Goal: Task Accomplishment & Management: Use online tool/utility

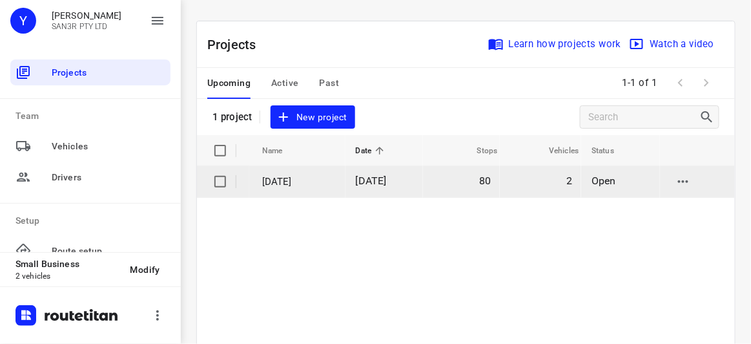
click at [364, 182] on span "[DATE]" at bounding box center [371, 180] width 31 height 12
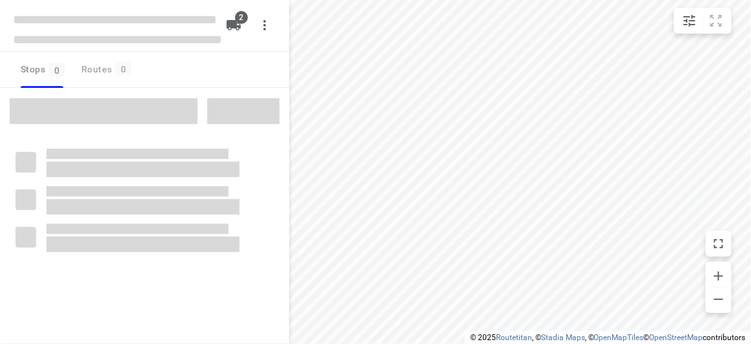
type input "distance"
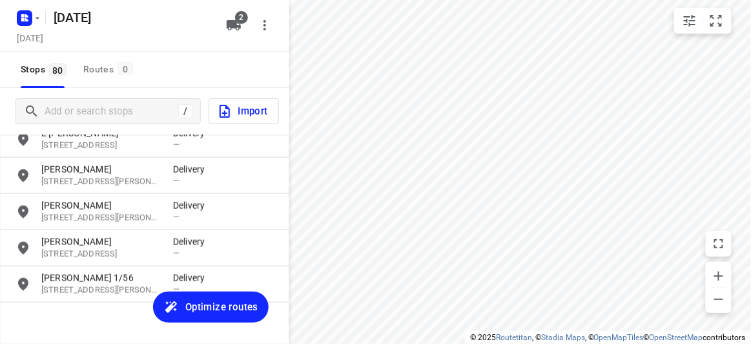
scroll to position [2769, 0]
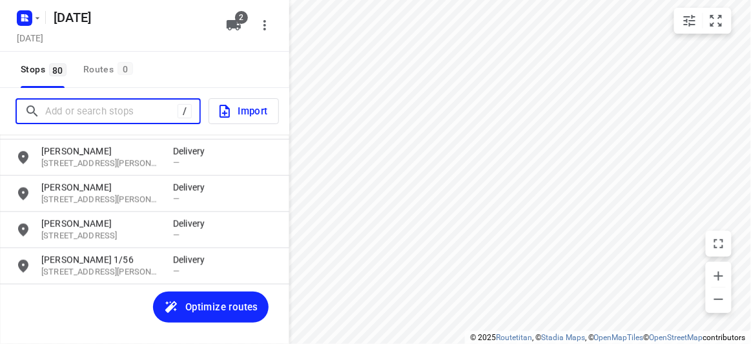
click at [111, 109] on input "Add or search stops" at bounding box center [111, 111] width 132 height 20
paste input "[STREET_ADDRESS]"
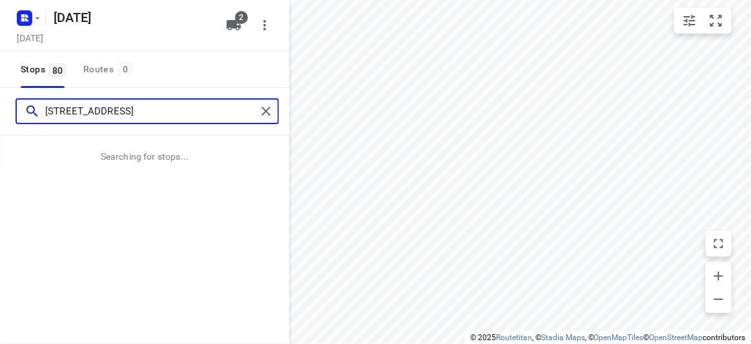
type input "[STREET_ADDRESS]"
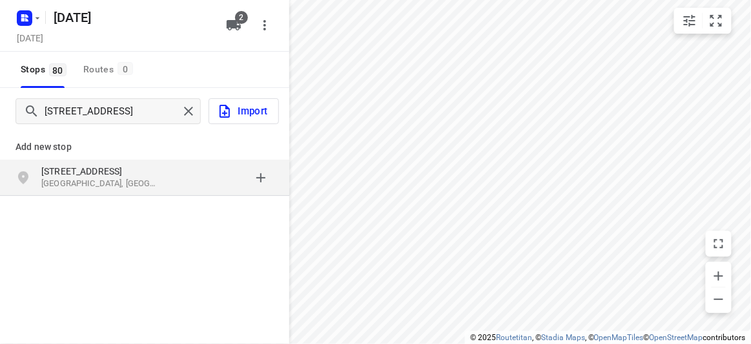
click at [168, 189] on div "[STREET_ADDRESS]" at bounding box center [107, 178] width 132 height 26
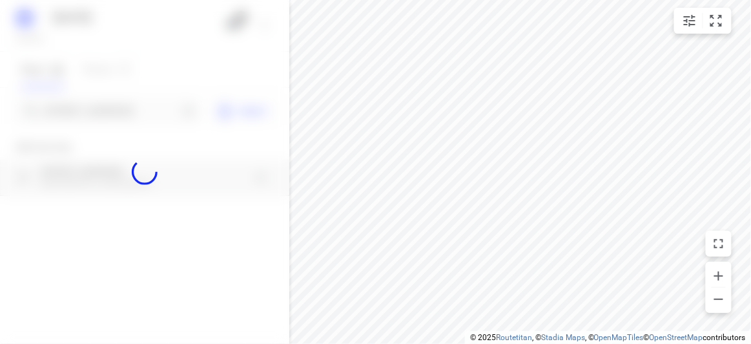
click at [98, 107] on div at bounding box center [144, 172] width 289 height 344
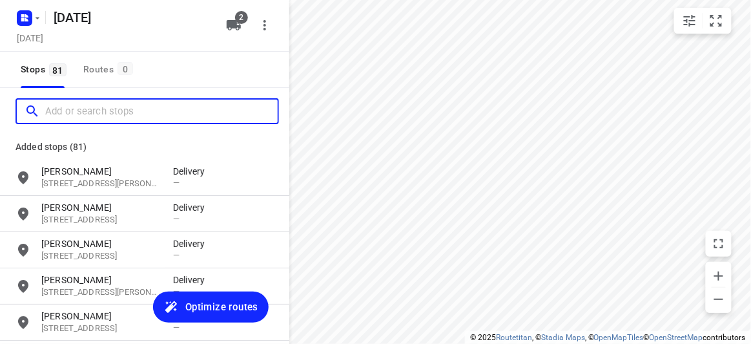
scroll to position [0, 0]
paste input "[STREET_ADDRESS]"
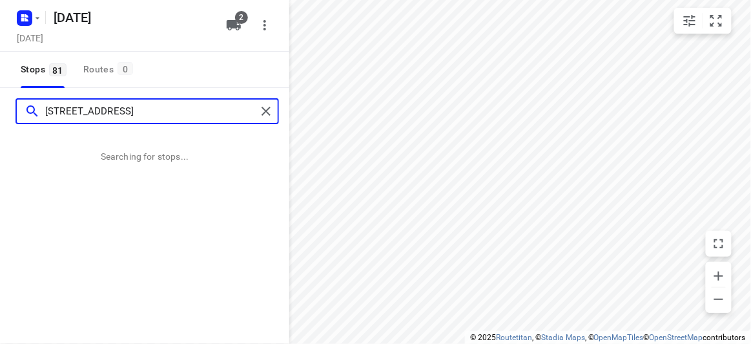
type input "[STREET_ADDRESS]"
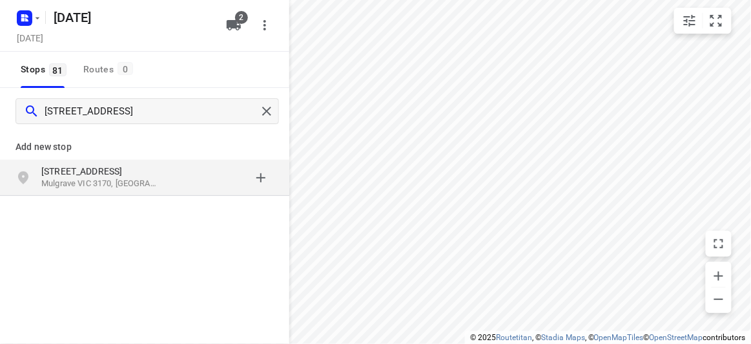
click at [161, 178] on div "[STREET_ADDRESS]" at bounding box center [107, 178] width 132 height 26
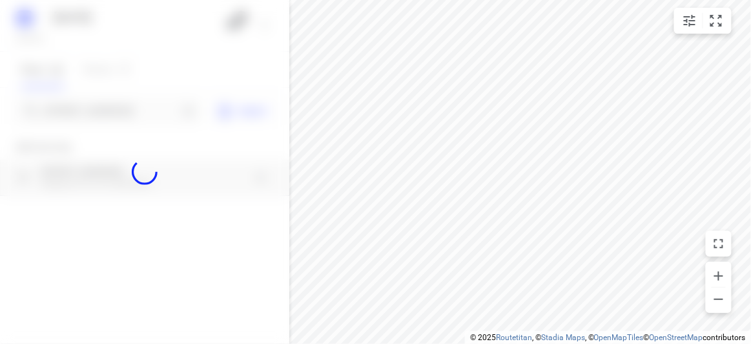
click at [103, 116] on div at bounding box center [144, 172] width 289 height 344
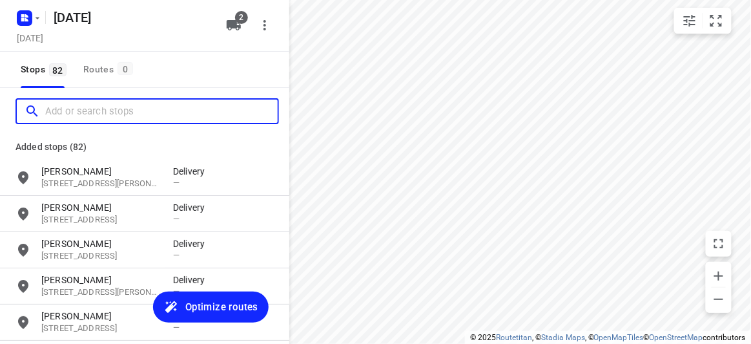
paste input "[STREET_ADDRESS]"
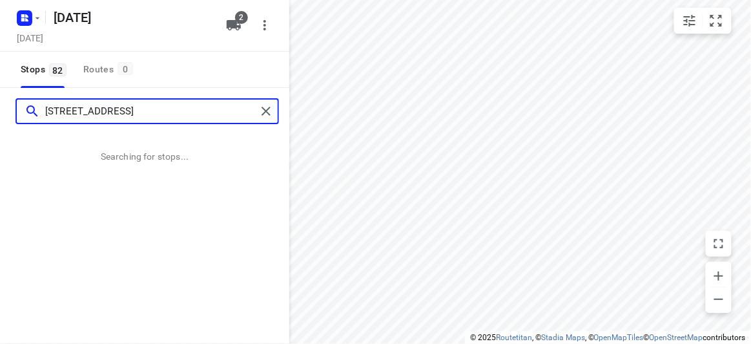
type input "[STREET_ADDRESS]"
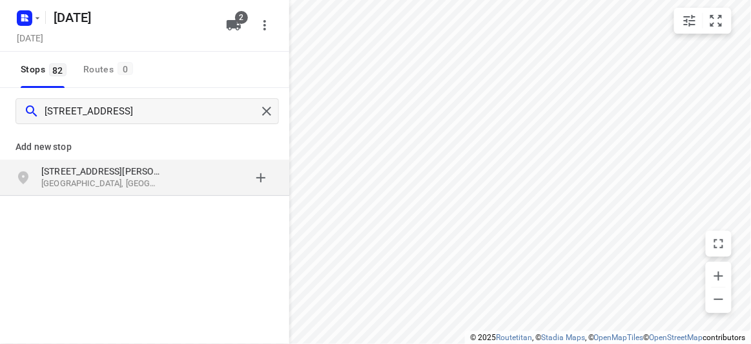
click at [146, 179] on p "[GEOGRAPHIC_DATA], [GEOGRAPHIC_DATA]" at bounding box center [100, 184] width 119 height 12
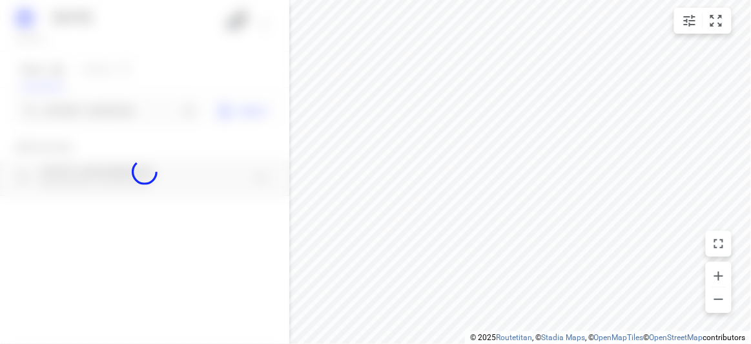
click at [90, 119] on div at bounding box center [144, 172] width 289 height 344
click at [88, 116] on div at bounding box center [144, 172] width 289 height 344
click at [88, 116] on div "[DATE], Aug 30 2 Stops 82 Routes 0 [STREET_ADDRESS] Import Add new stop [STREET…" at bounding box center [144, 172] width 289 height 344
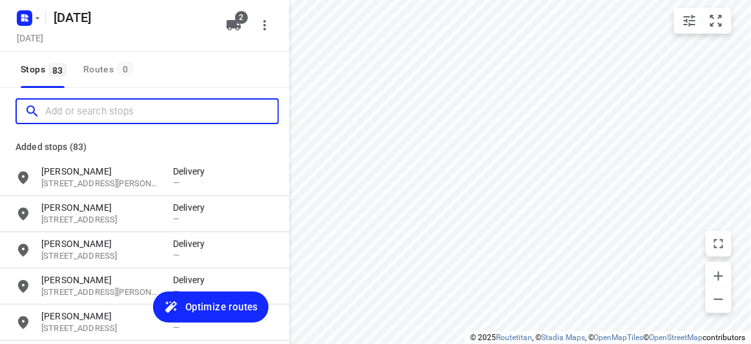
paste input "[STREET_ADDRESS]"
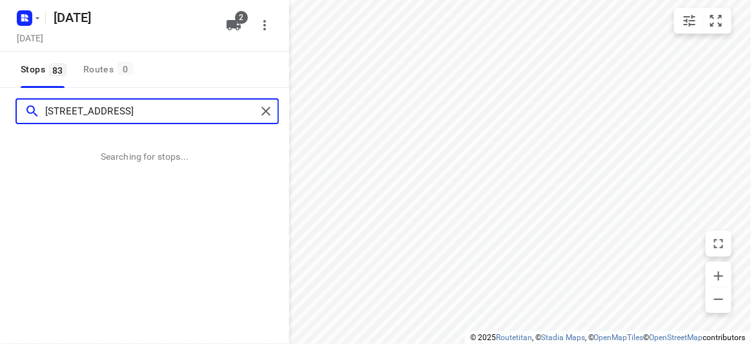
type input "[STREET_ADDRESS]"
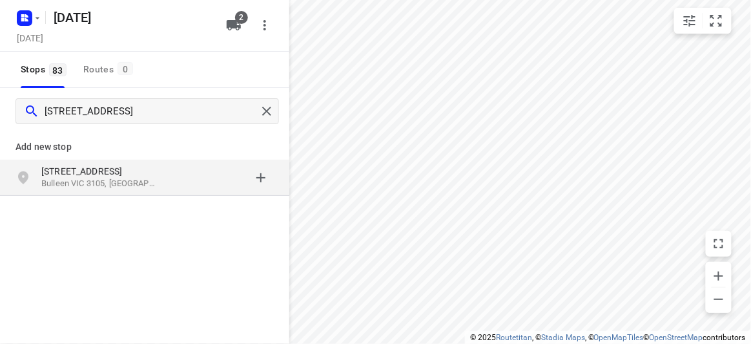
click at [36, 194] on div "[STREET_ADDRESS]" at bounding box center [144, 178] width 289 height 36
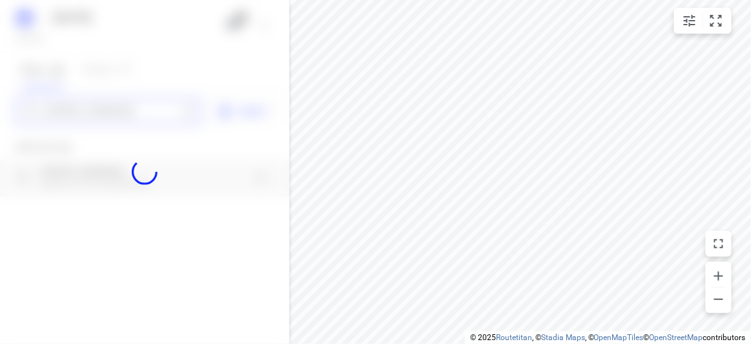
click at [108, 105] on div "[DATE], Aug 30 2 Stops 83 Routes 0 19 panorama court Bulleen 3105 Import Add ne…" at bounding box center [144, 172] width 289 height 344
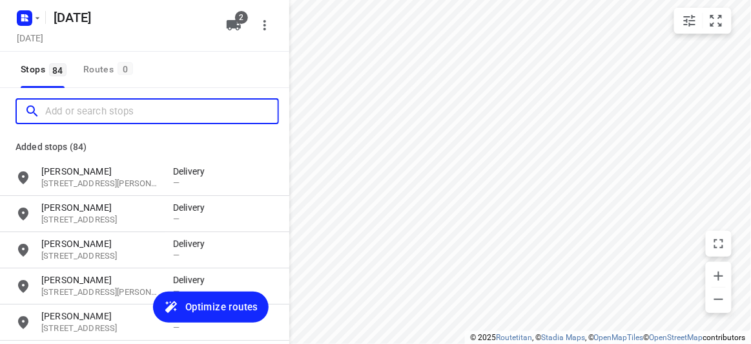
paste input "/[STREET_ADDRESS][PERSON_NAME][PERSON_NAME]"
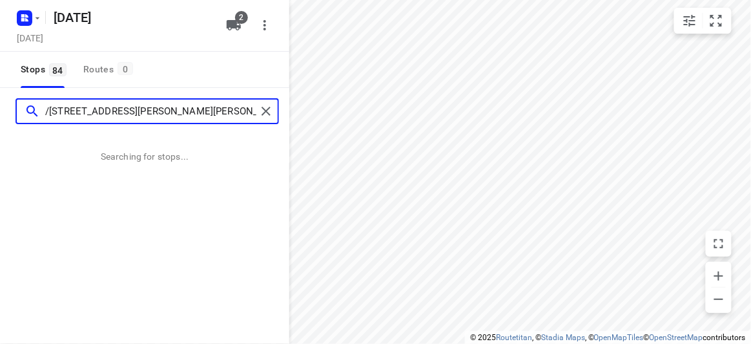
type input "/[STREET_ADDRESS][PERSON_NAME][PERSON_NAME]"
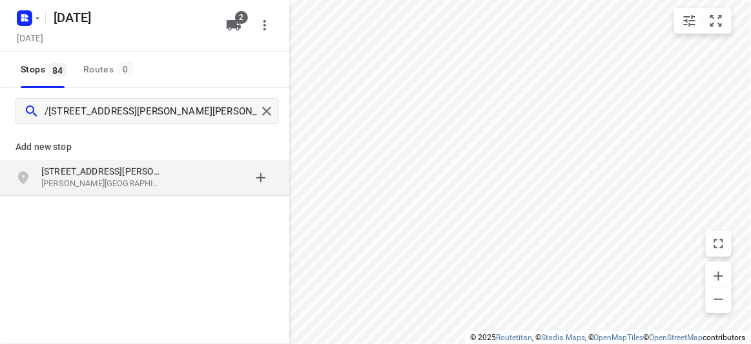
click at [178, 181] on div "grid" at bounding box center [223, 178] width 101 height 26
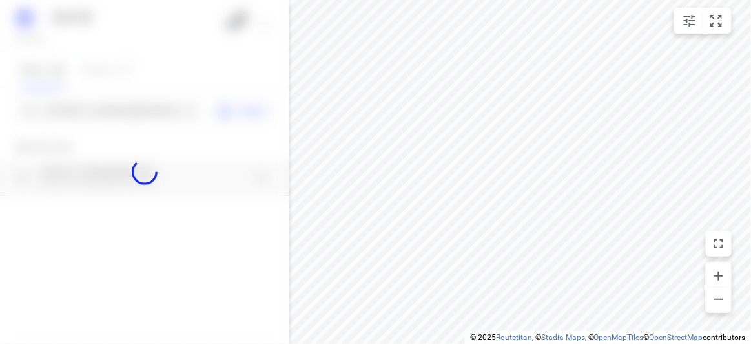
click at [106, 110] on div at bounding box center [144, 172] width 289 height 344
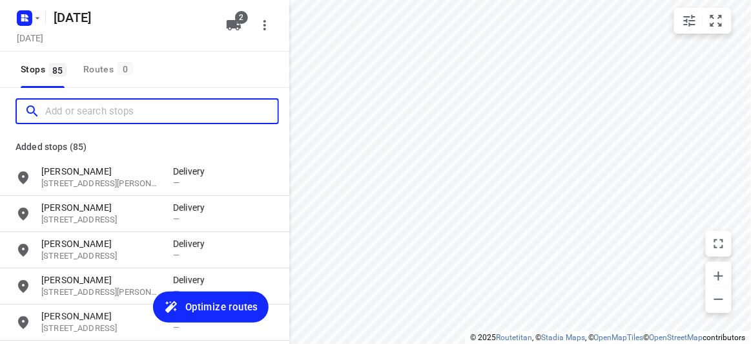
paste input "[STREET_ADDRESS][DEMOGRAPHIC_DATA]"
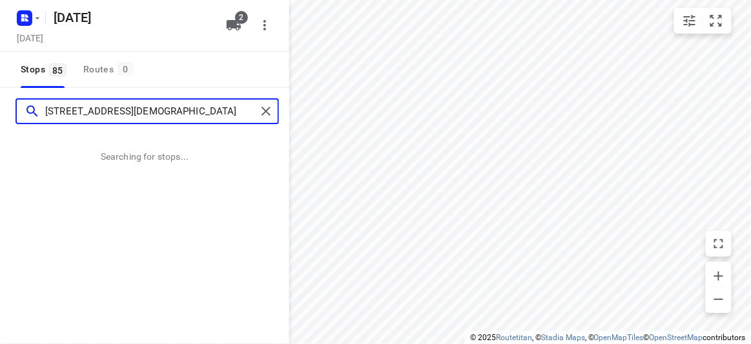
type input "[STREET_ADDRESS][DEMOGRAPHIC_DATA]"
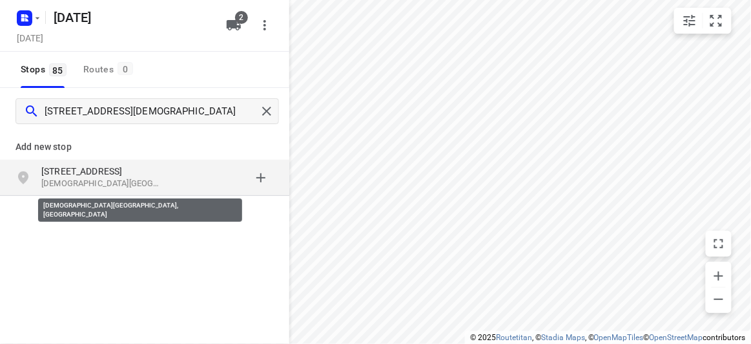
click at [114, 178] on p "[DEMOGRAPHIC_DATA][GEOGRAPHIC_DATA], [GEOGRAPHIC_DATA]" at bounding box center [100, 184] width 119 height 12
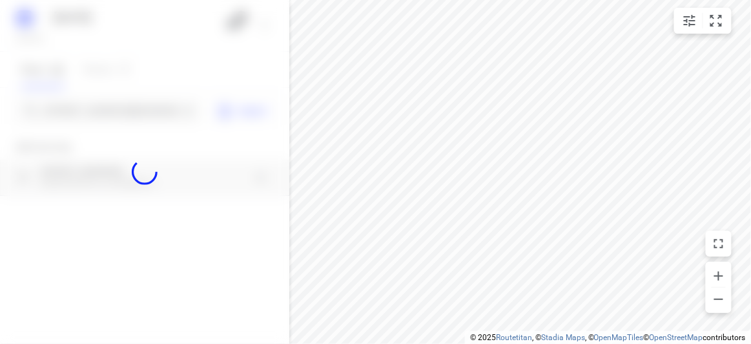
click at [70, 107] on div at bounding box center [144, 172] width 289 height 344
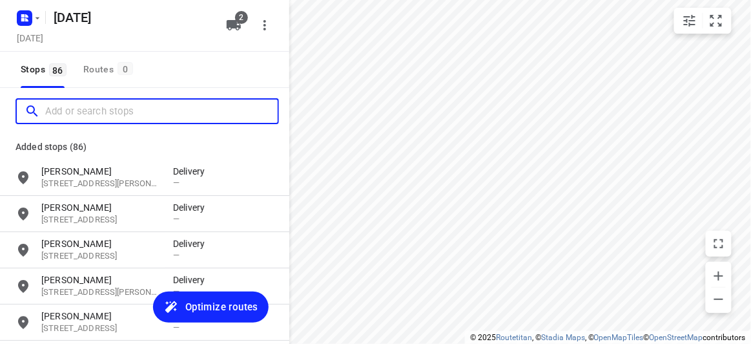
paste input "[STREET_ADDRESS]"
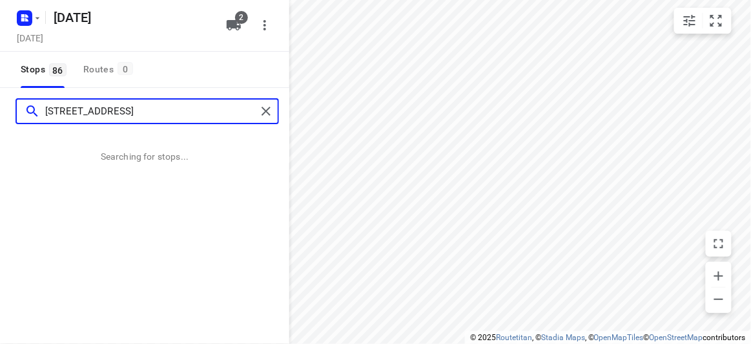
type input "[STREET_ADDRESS]"
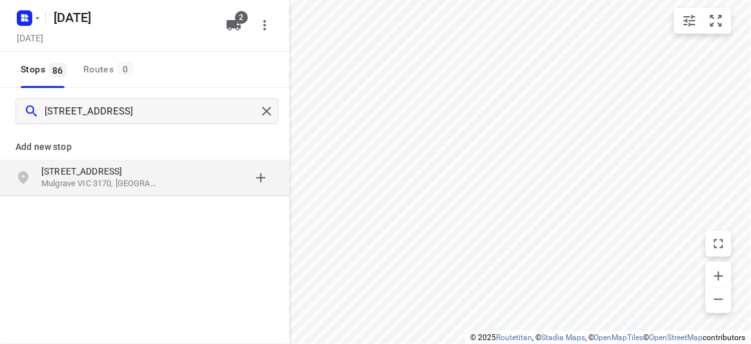
click at [98, 156] on div "Add new stop" at bounding box center [144, 141] width 289 height 36
click at [98, 161] on div "[STREET_ADDRESS]" at bounding box center [144, 178] width 289 height 36
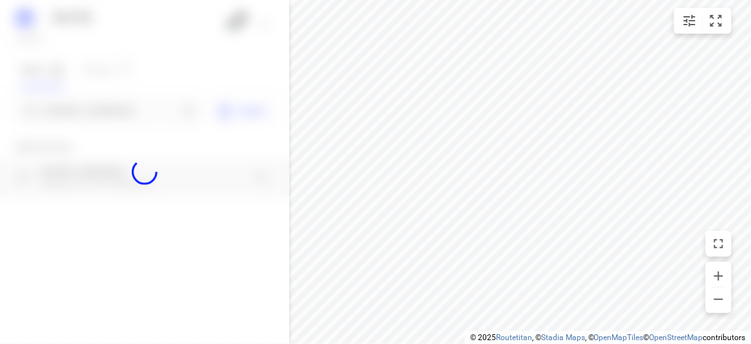
click at [88, 112] on div at bounding box center [144, 172] width 289 height 344
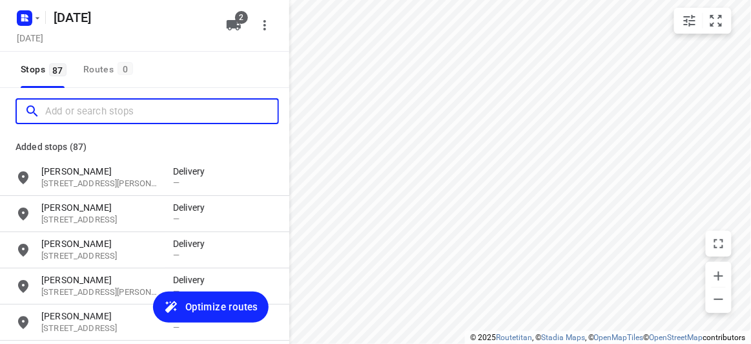
paste input "[STREET_ADDRESS]"
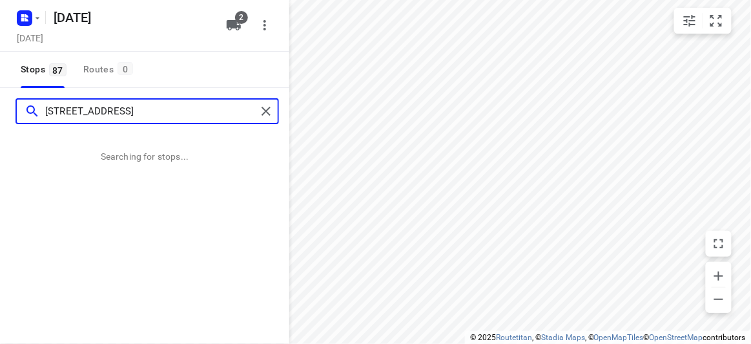
type input "[STREET_ADDRESS]"
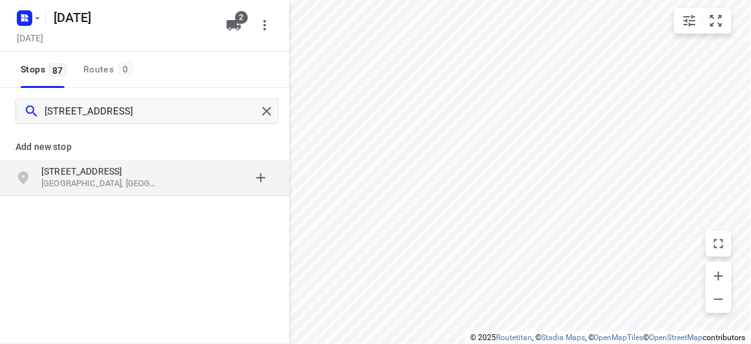
click at [158, 191] on div "[STREET_ADDRESS]" at bounding box center [144, 178] width 289 height 36
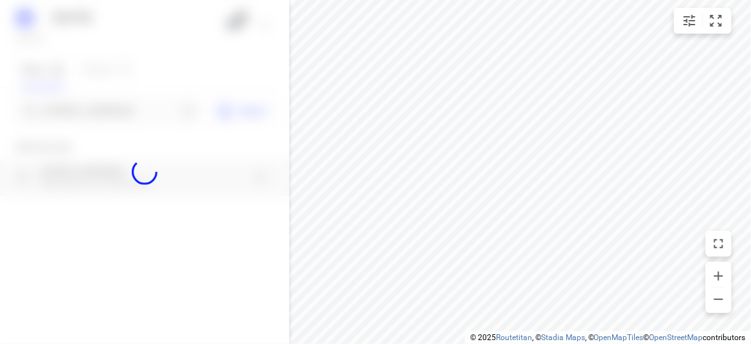
click at [99, 107] on div at bounding box center [144, 172] width 289 height 344
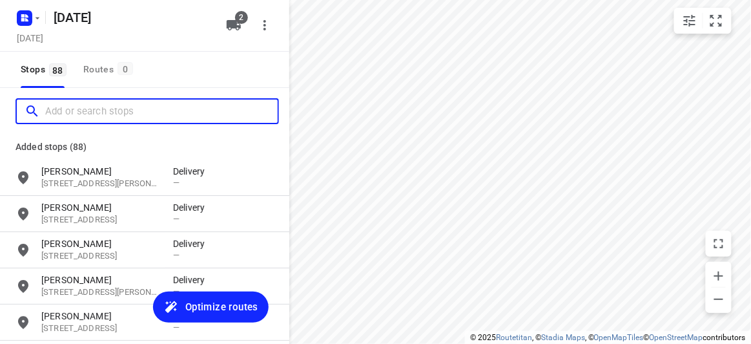
paste input "[STREET_ADDRESS][US_STATE]"
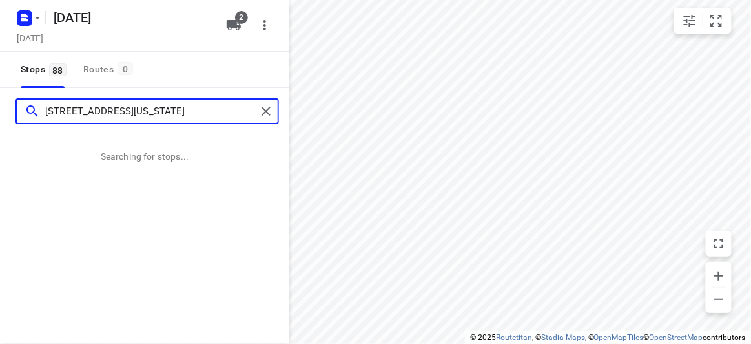
type input "[STREET_ADDRESS][US_STATE]"
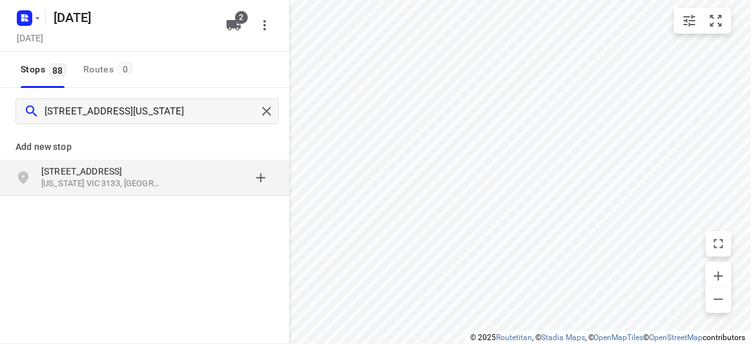
click at [104, 190] on div "[STREET_ADDRESS][US_STATE]" at bounding box center [107, 178] width 132 height 26
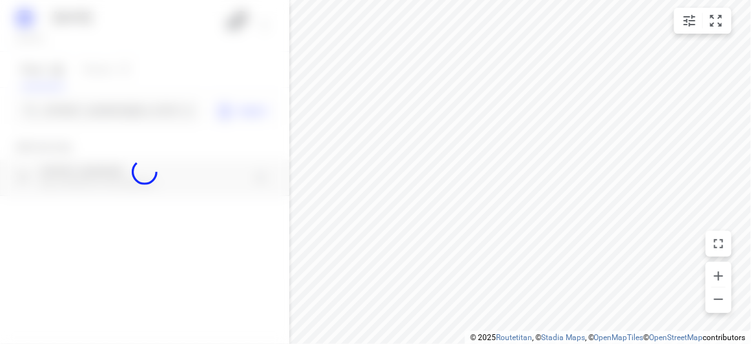
click at [88, 114] on div at bounding box center [144, 172] width 289 height 344
click at [89, 105] on div at bounding box center [144, 172] width 289 height 344
paste input "[STREET_ADDRESS]"
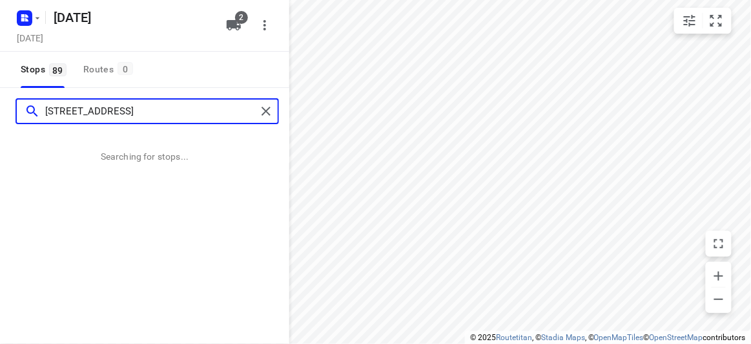
type input "[STREET_ADDRESS]"
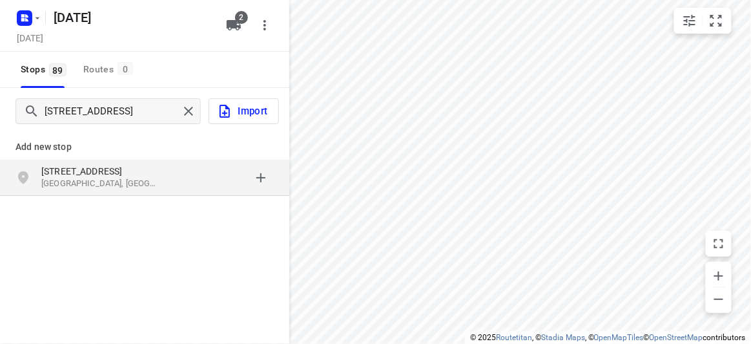
click at [130, 192] on div "[STREET_ADDRESS]" at bounding box center [144, 178] width 289 height 36
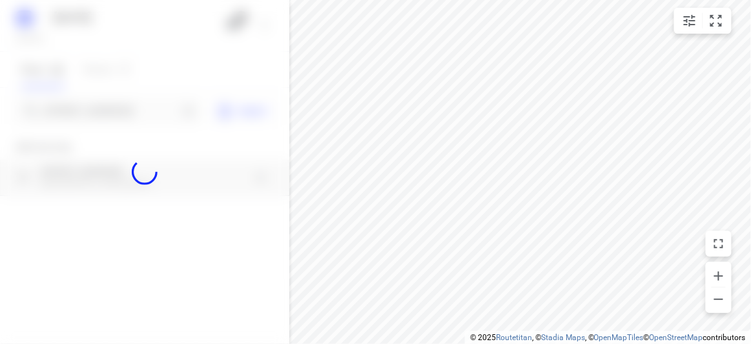
click at [85, 105] on div at bounding box center [144, 172] width 289 height 344
click at [85, 105] on div "[DATE], Aug 30 2 Stops 89 Routes 0 [STREET_ADDRESS] Import Add new stop [STREET…" at bounding box center [144, 172] width 289 height 344
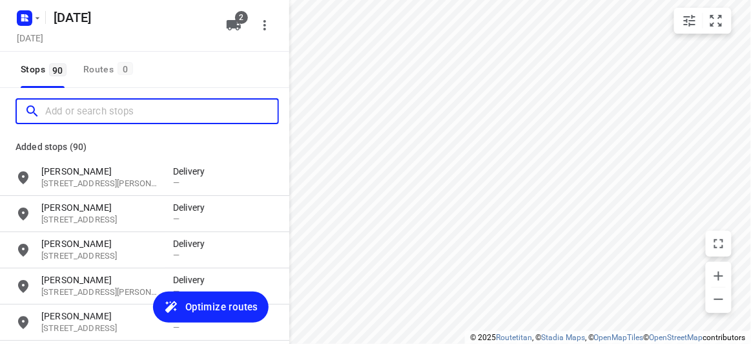
paste input "[STREET_ADDRESS]"
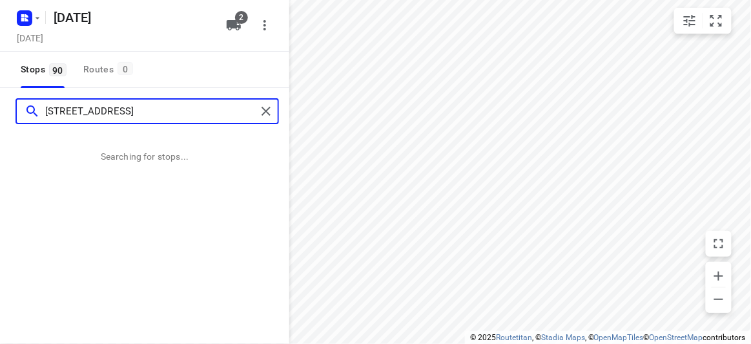
type input "[STREET_ADDRESS]"
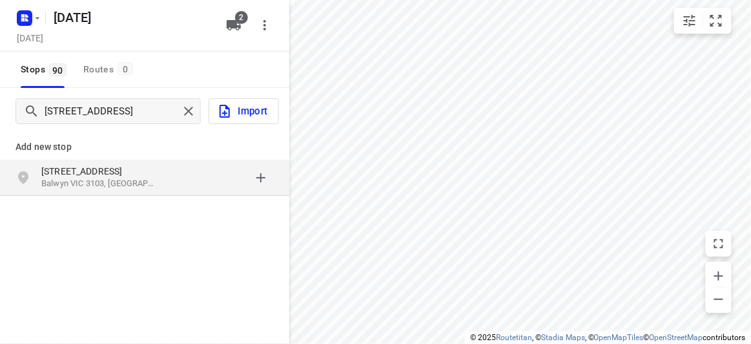
click at [132, 188] on p "Balwyn VIC 3103, [GEOGRAPHIC_DATA]" at bounding box center [100, 184] width 119 height 12
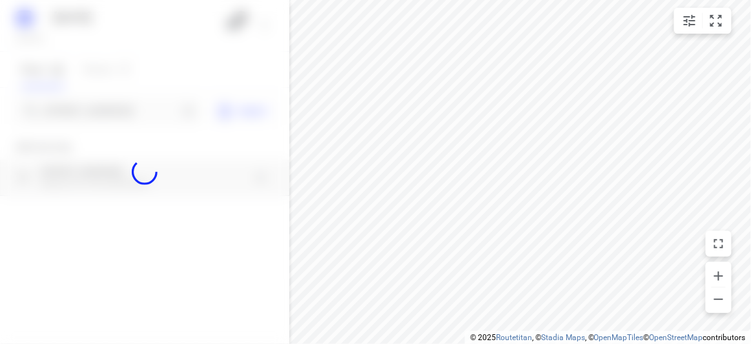
click at [82, 107] on div at bounding box center [144, 172] width 289 height 344
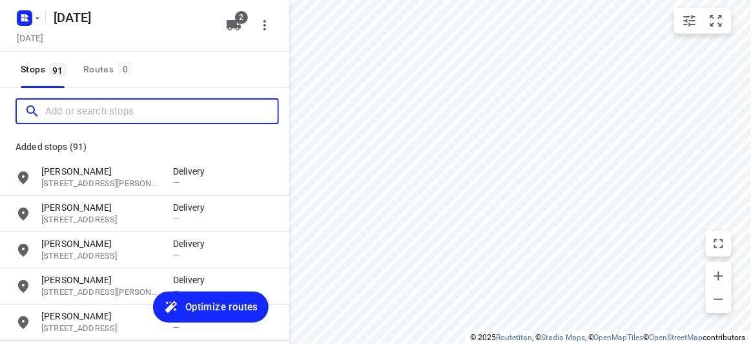
paste input "[STREET_ADDRESS]"
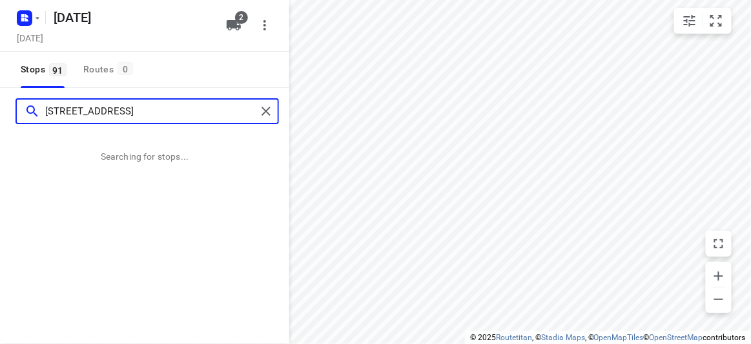
type input "[STREET_ADDRESS]"
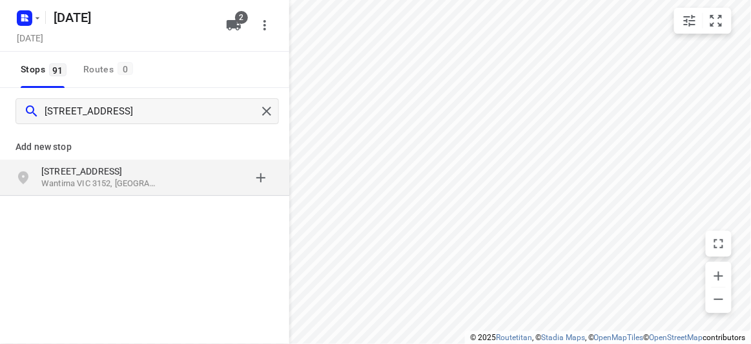
click at [72, 167] on p "[STREET_ADDRESS]" at bounding box center [100, 171] width 119 height 13
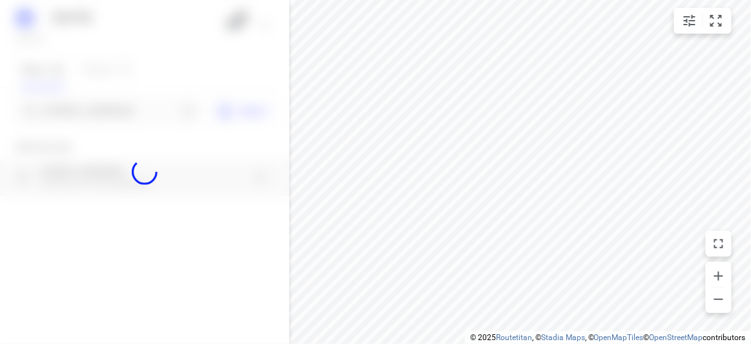
click at [83, 112] on div at bounding box center [144, 172] width 289 height 344
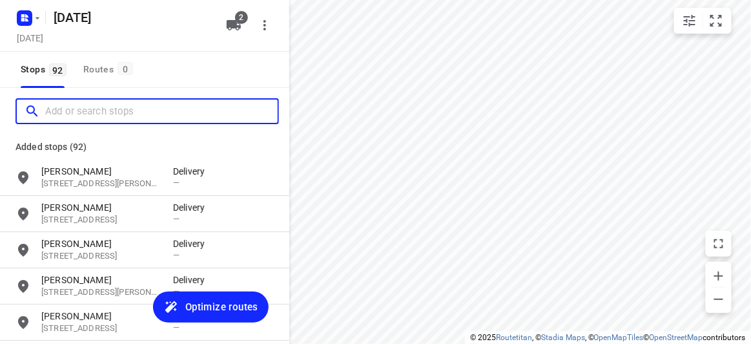
paste input "[STREET_ADDRESS][PERSON_NAME][PERSON_NAME][PERSON_NAME]"
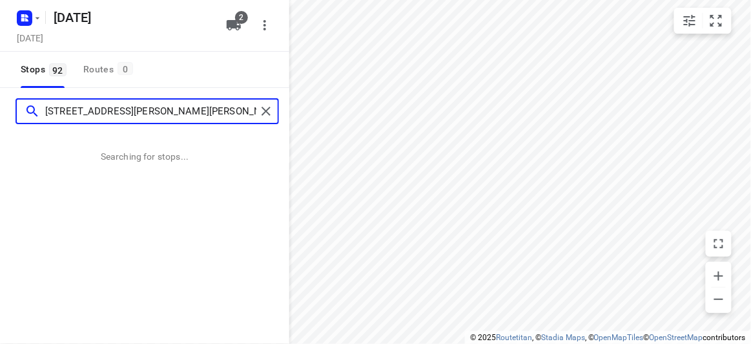
type input "[STREET_ADDRESS][PERSON_NAME][PERSON_NAME][PERSON_NAME]"
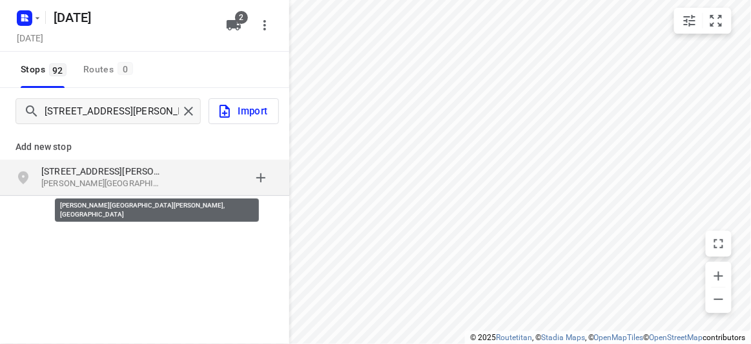
click at [154, 184] on p "[PERSON_NAME][GEOGRAPHIC_DATA][PERSON_NAME], [GEOGRAPHIC_DATA]" at bounding box center [100, 184] width 119 height 12
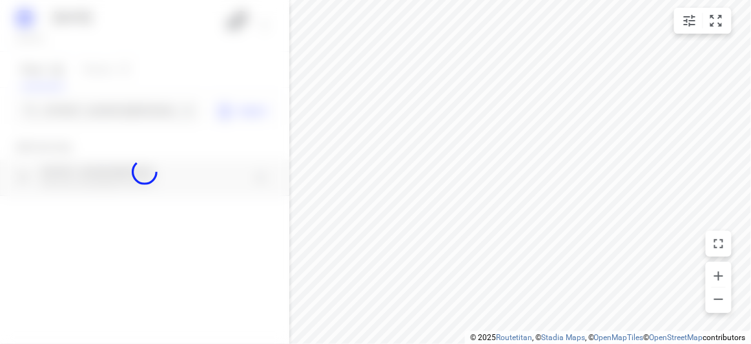
click at [98, 107] on div at bounding box center [144, 172] width 289 height 344
click at [99, 110] on div at bounding box center [144, 172] width 289 height 344
click at [100, 110] on div at bounding box center [144, 172] width 289 height 344
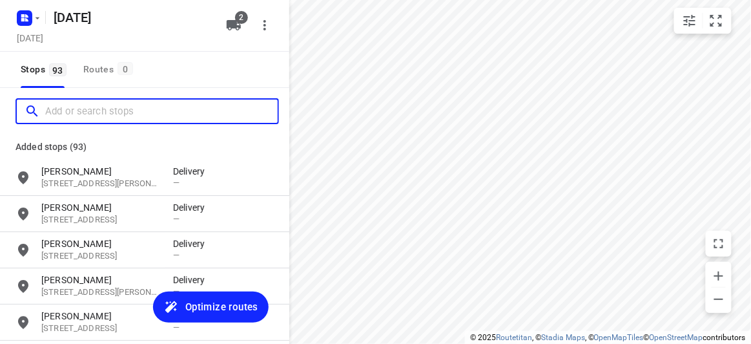
paste input "[STREET_ADDRESS]"
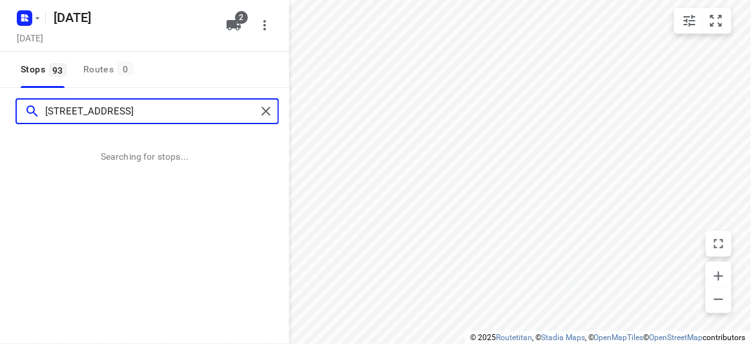
type input "[STREET_ADDRESS]"
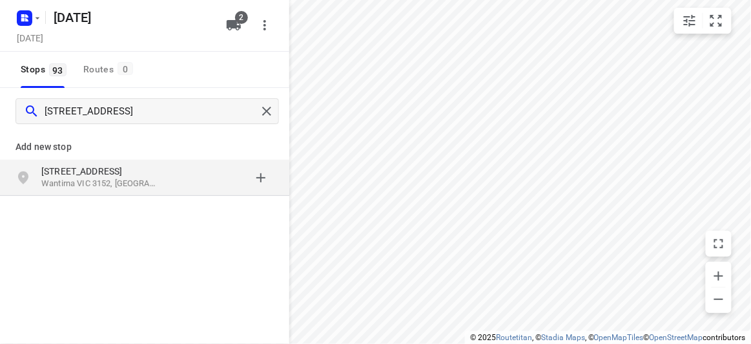
click at [109, 190] on div "[STREET_ADDRESS]" at bounding box center [107, 178] width 132 height 26
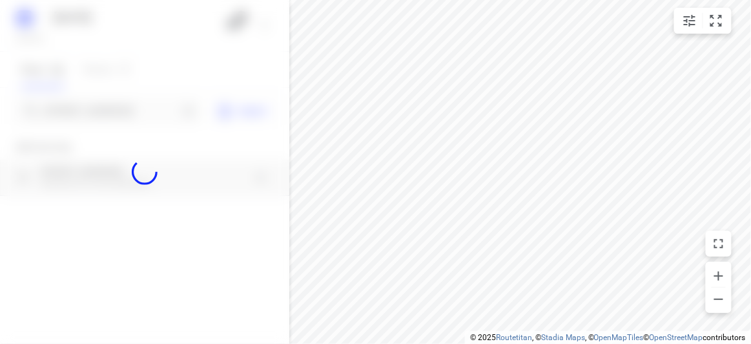
click at [87, 109] on div at bounding box center [144, 172] width 289 height 344
click at [88, 114] on div at bounding box center [144, 172] width 289 height 344
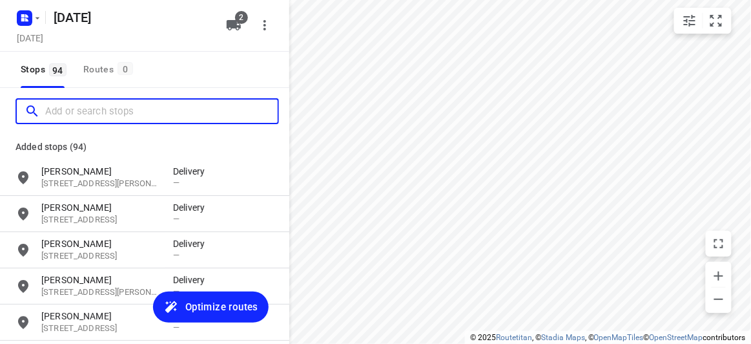
paste input "[STREET_ADDRESS][PERSON_NAME]"
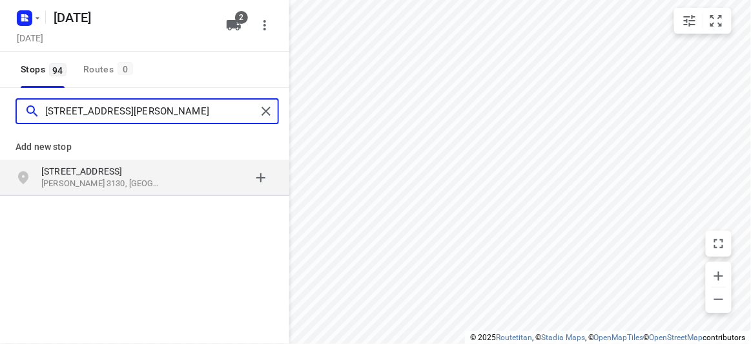
type input "[STREET_ADDRESS][PERSON_NAME]"
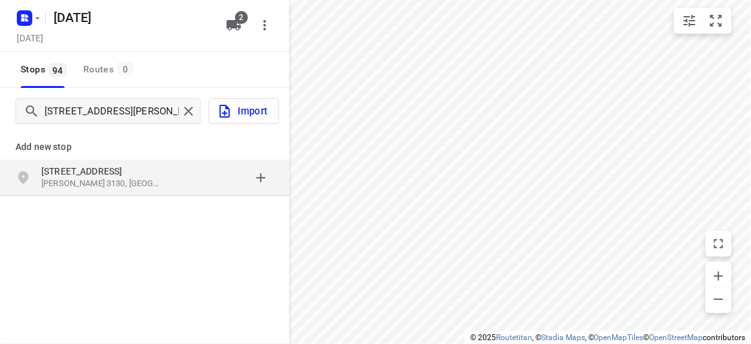
click at [196, 204] on div "Add [GEOGRAPHIC_DATA][STREET_ADDRESS][PERSON_NAME]" at bounding box center [144, 206] width 289 height 145
click at [167, 176] on p "[STREET_ADDRESS]" at bounding box center [107, 171] width 132 height 13
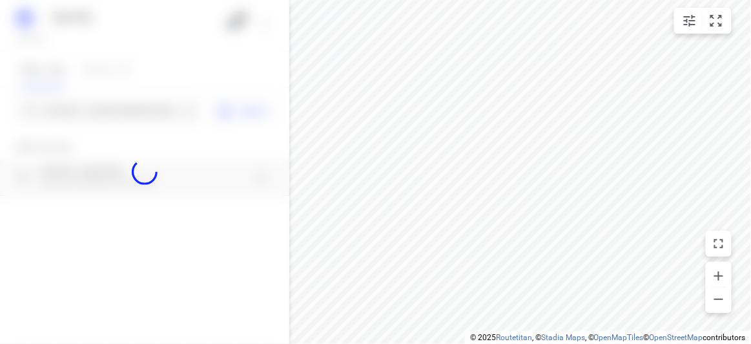
click at [76, 106] on div at bounding box center [144, 172] width 289 height 344
click at [76, 106] on input "[STREET_ADDRESS][PERSON_NAME]" at bounding box center [111, 111] width 133 height 20
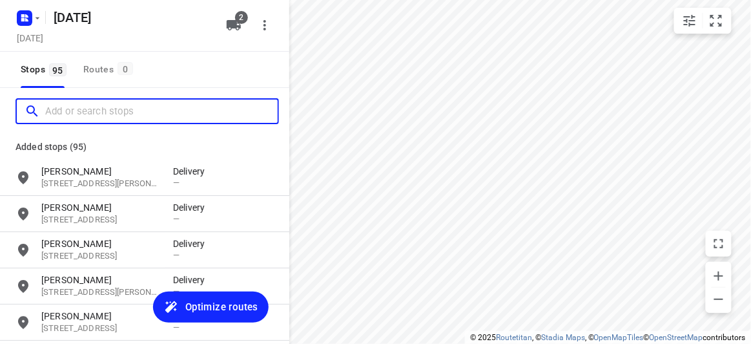
paste input "[STREET_ADDRESS][PERSON_NAME]"
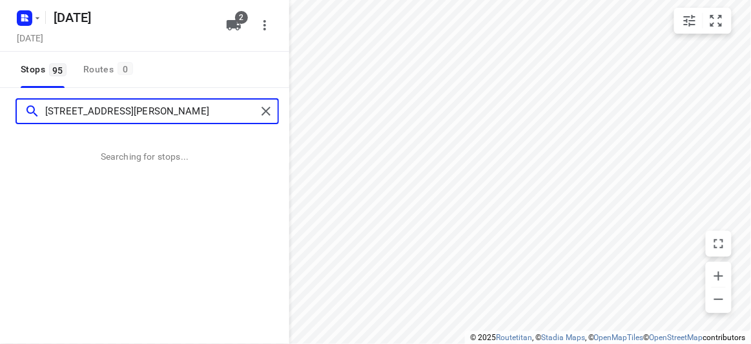
type input "[STREET_ADDRESS][PERSON_NAME]"
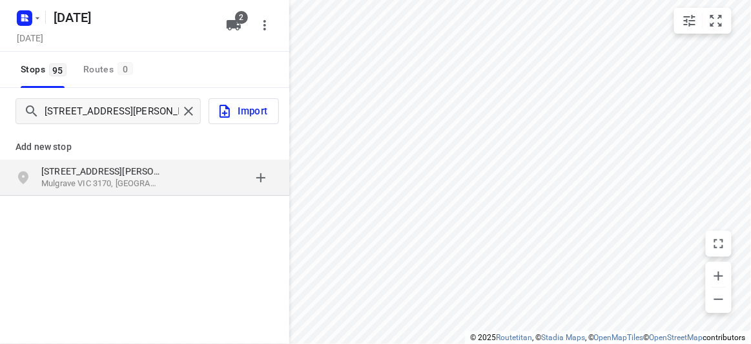
click at [174, 191] on div "[STREET_ADDRESS][PERSON_NAME]" at bounding box center [144, 178] width 289 height 36
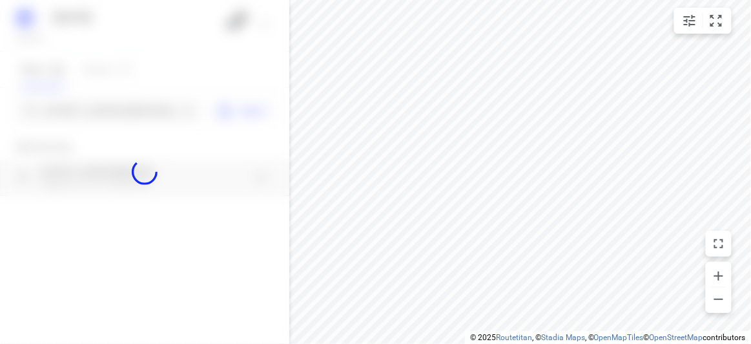
click at [116, 109] on div at bounding box center [144, 172] width 289 height 344
click at [116, 109] on input "[STREET_ADDRESS][PERSON_NAME]" at bounding box center [111, 111] width 133 height 20
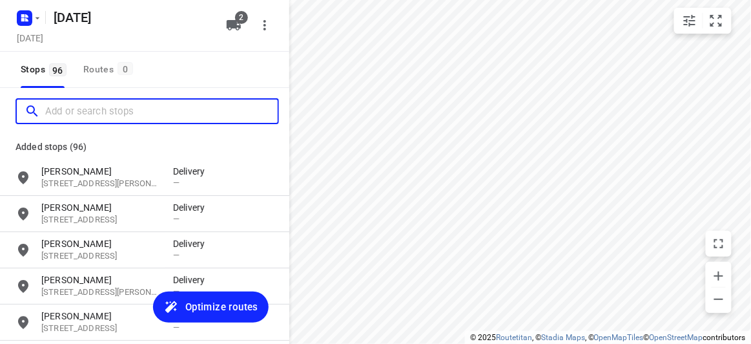
paste input "[STREET_ADDRESS]"
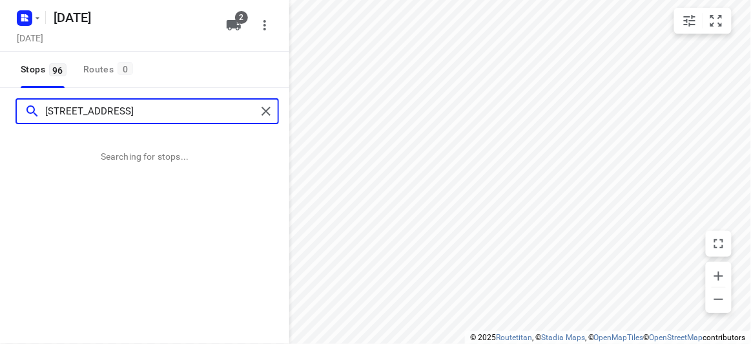
scroll to position [0, 5]
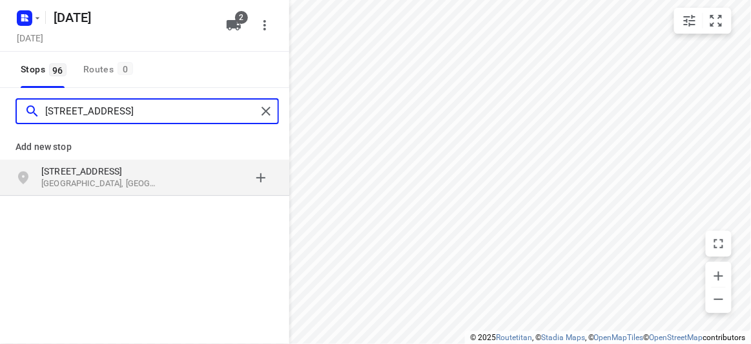
type input "[STREET_ADDRESS]"
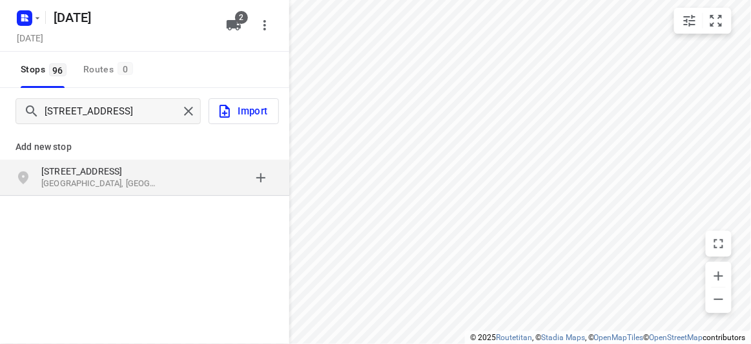
scroll to position [0, 0]
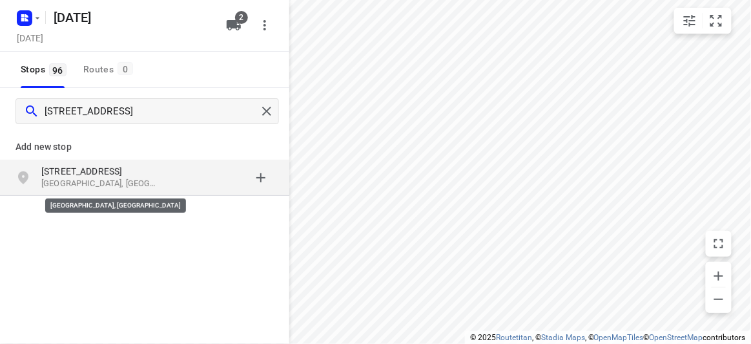
click at [90, 187] on p "[GEOGRAPHIC_DATA], [GEOGRAPHIC_DATA]" at bounding box center [100, 184] width 119 height 12
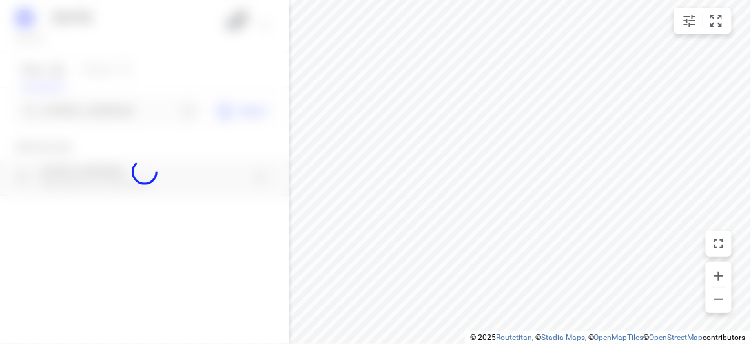
click at [59, 109] on div at bounding box center [144, 172] width 289 height 344
click at [59, 109] on div "[DATE], Aug 30 2 Stops 96 Routes 0 [STREET_ADDRESS][GEOGRAPHIC_DATA] new stop […" at bounding box center [144, 172] width 289 height 344
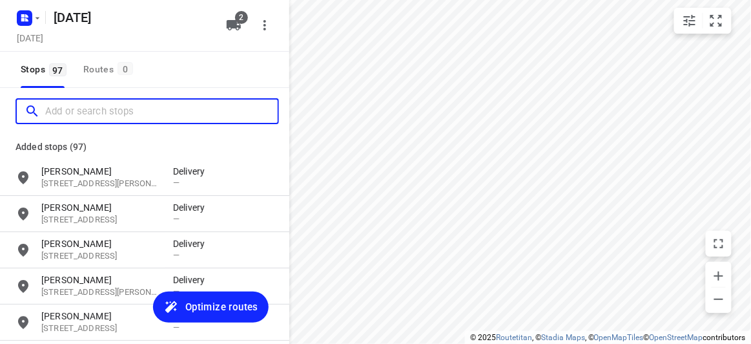
paste input "[STREET_ADDRESS]"
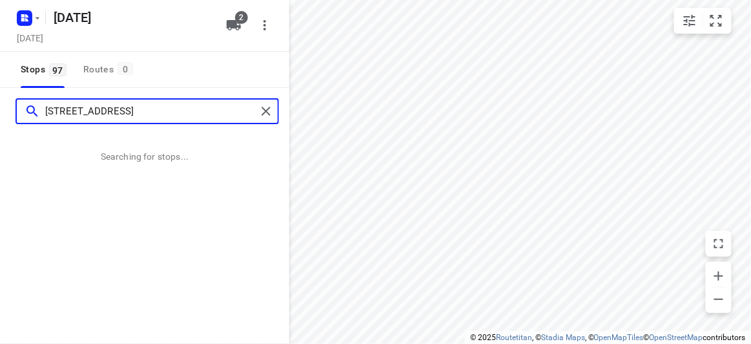
type input "[STREET_ADDRESS]"
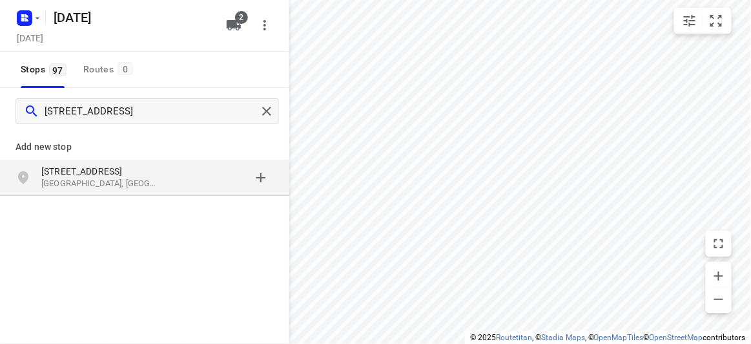
click at [163, 187] on div "[STREET_ADDRESS]" at bounding box center [107, 178] width 132 height 26
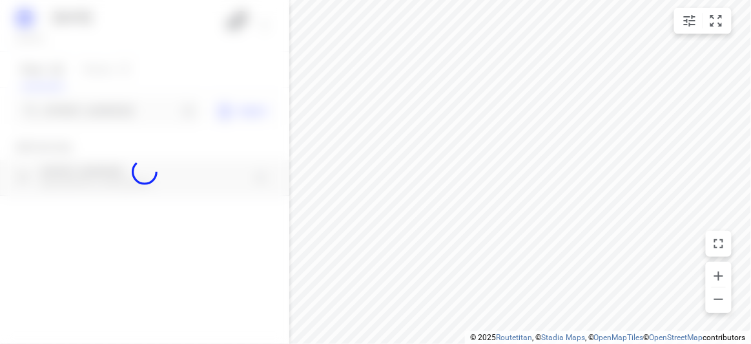
click at [77, 109] on div at bounding box center [144, 172] width 289 height 344
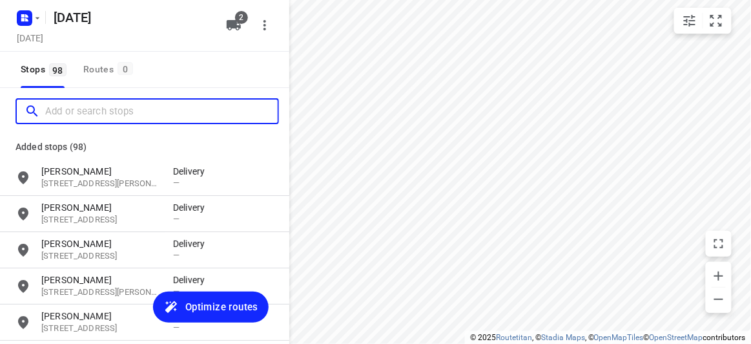
paste input "[STREET_ADDRESS]"
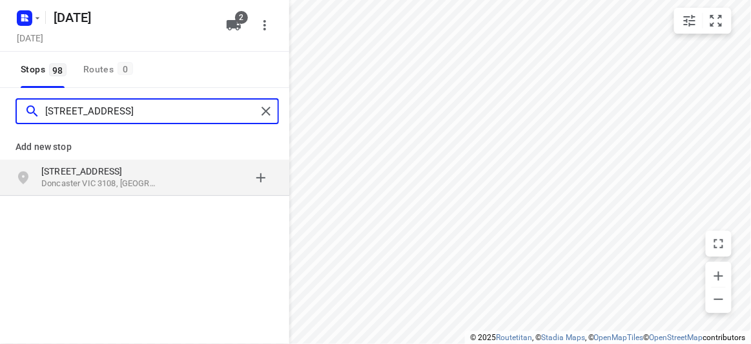
type input "[STREET_ADDRESS]"
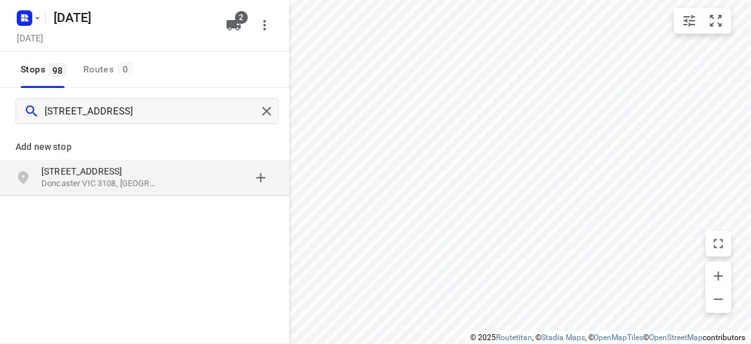
click at [114, 171] on p "[STREET_ADDRESS]" at bounding box center [100, 171] width 119 height 13
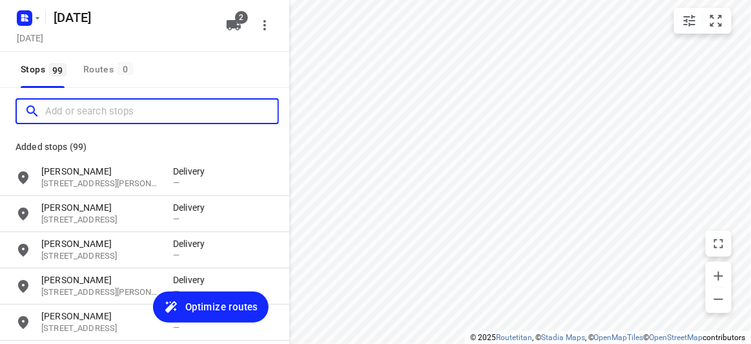
click at [92, 107] on input "Add or search stops" at bounding box center [161, 111] width 233 height 20
paste input "[STREET_ADDRESS]"
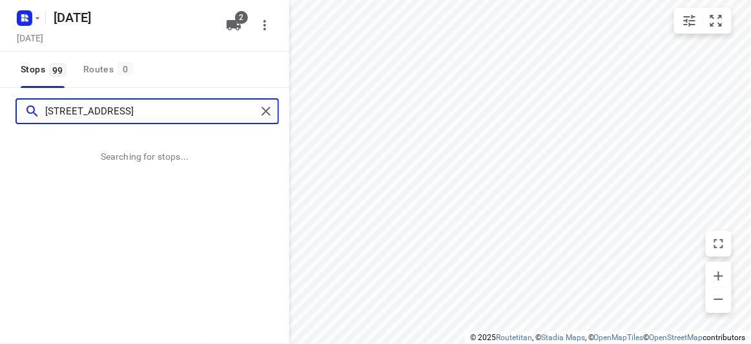
type input "[STREET_ADDRESS]"
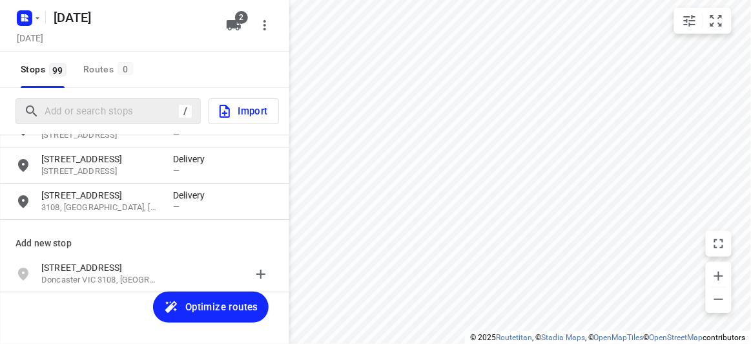
scroll to position [3528, 0]
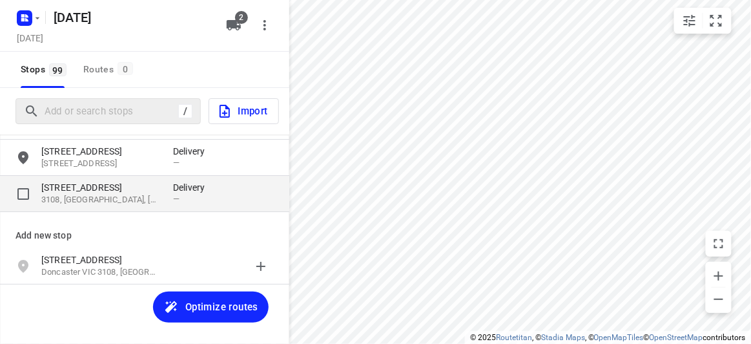
click at [108, 198] on p "3108, [GEOGRAPHIC_DATA], [GEOGRAPHIC_DATA]" at bounding box center [100, 200] width 119 height 12
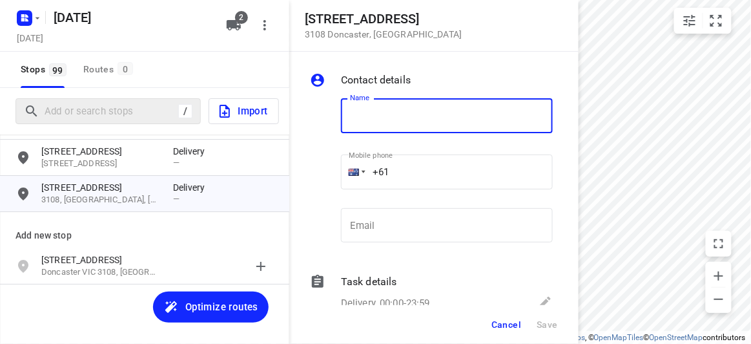
click at [420, 121] on input "text" at bounding box center [447, 115] width 212 height 35
type input "[PERSON_NAME]"
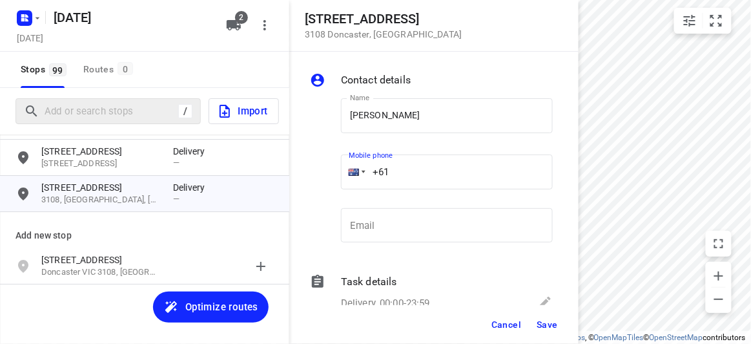
drag, startPoint x: 390, startPoint y: 177, endPoint x: 307, endPoint y: 172, distance: 82.8
click at [309, 174] on div "Name [PERSON_NAME] Name Mobile phone +61 ​ Email Email" at bounding box center [431, 173] width 248 height 171
paste input "tel"
paste input "93108"
drag, startPoint x: 429, startPoint y: 174, endPoint x: 353, endPoint y: 190, distance: 77.3
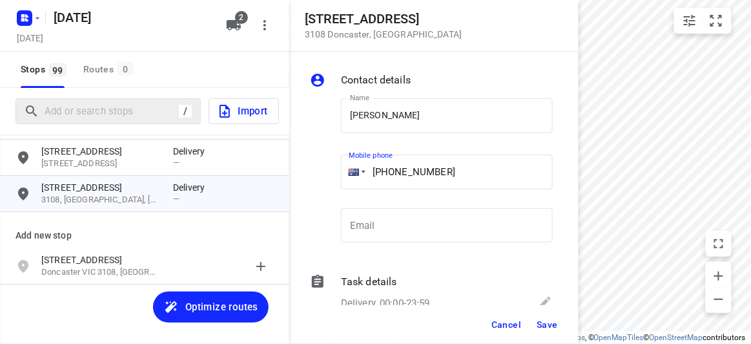
click at [329, 173] on div "Name [PERSON_NAME] Name Mobile phone [PHONE_NUMBER] ​ Email Email" at bounding box center [431, 173] width 248 height 171
drag, startPoint x: 416, startPoint y: 171, endPoint x: 302, endPoint y: 172, distance: 113.7
click at [302, 171] on div "Contact details Name [PERSON_NAME] Name Mobile phone [PHONE_NUMBER] ​ Email Ema…" at bounding box center [433, 178] width 289 height 253
paste input "423239815"
type input "[PHONE_NUMBER]"
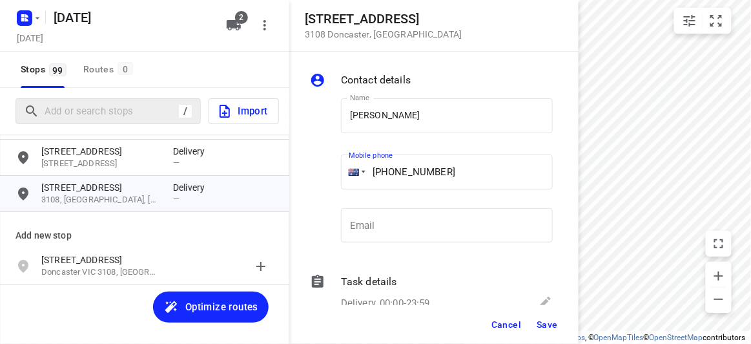
click at [549, 321] on span "Save" at bounding box center [547, 324] width 21 height 10
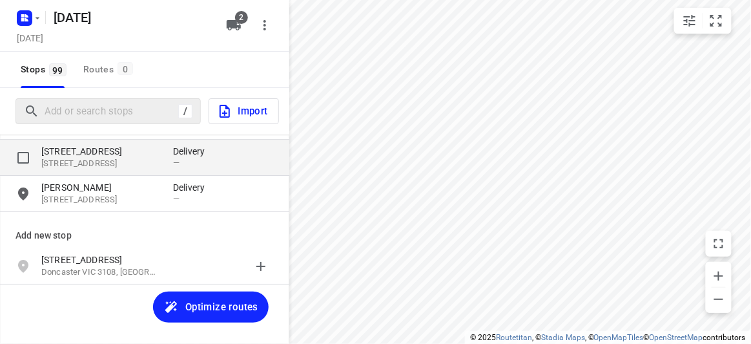
click at [101, 146] on p "[STREET_ADDRESS]" at bounding box center [100, 151] width 119 height 13
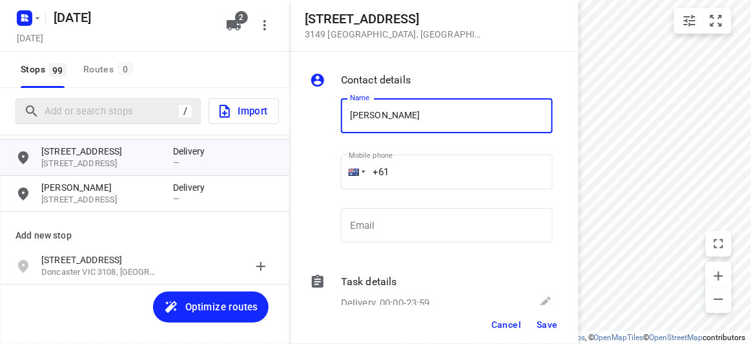
type input "[PERSON_NAME] 1/42"
drag, startPoint x: 393, startPoint y: 175, endPoint x: 335, endPoint y: 180, distance: 58.4
click at [335, 180] on div "Name [PERSON_NAME] 1/42 Name Mobile phone +61 ​ Email Email" at bounding box center [431, 173] width 248 height 171
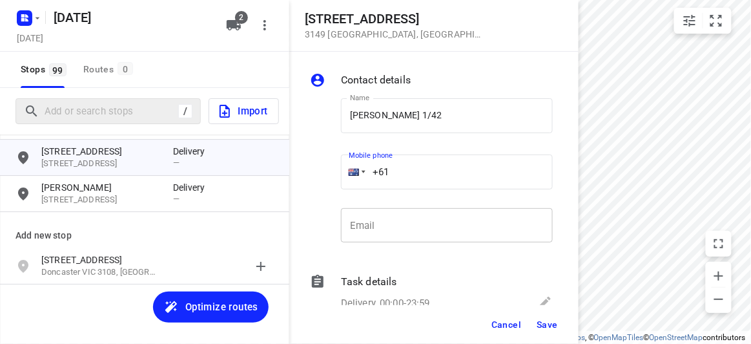
paste input "412888226"
type input "[PHONE_NUMBER]"
click at [548, 322] on span "Save" at bounding box center [547, 324] width 21 height 10
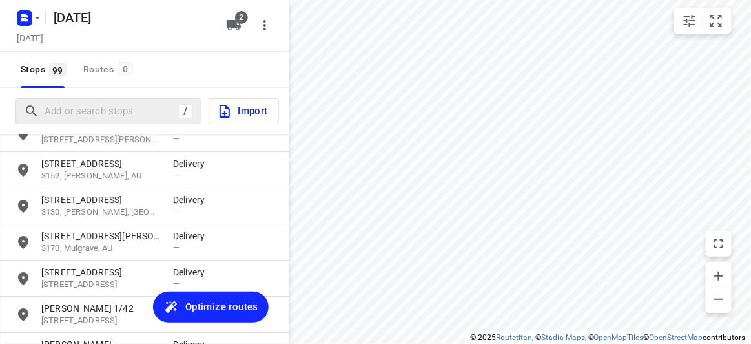
scroll to position [3352, 0]
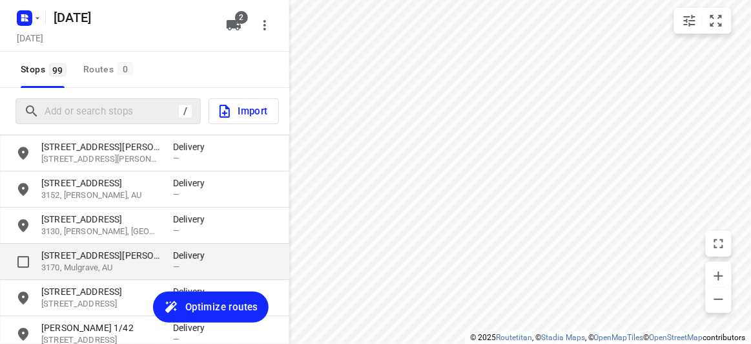
click at [114, 262] on p "3170, Mulgrave, AU" at bounding box center [100, 268] width 119 height 12
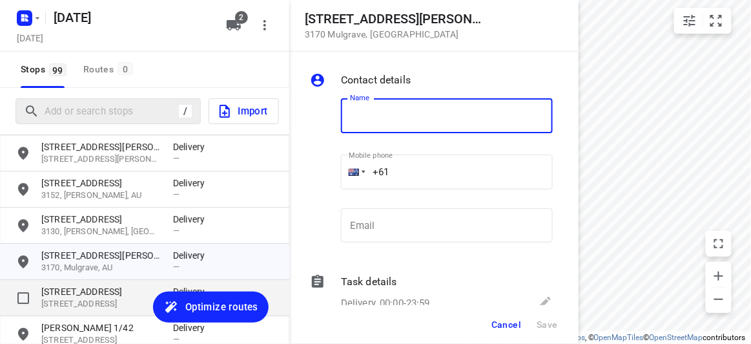
click at [95, 282] on div "[STREET_ADDRESS] Delivery —" at bounding box center [144, 298] width 289 height 36
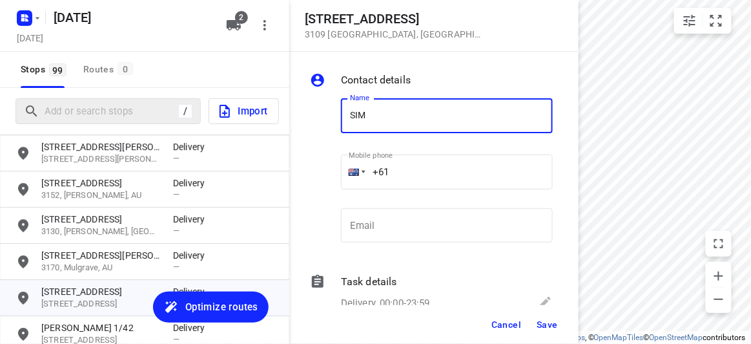
type input "[PERSON_NAME] 3/152"
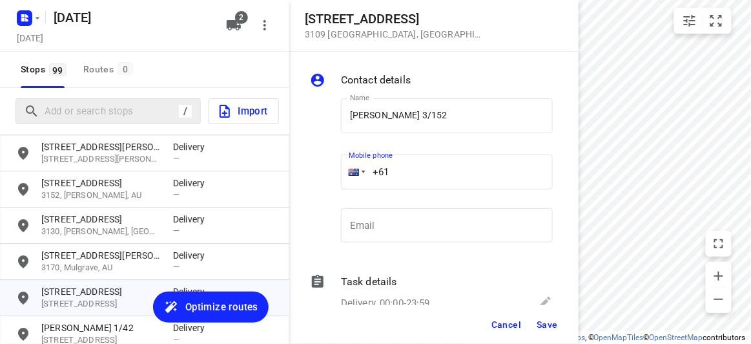
drag, startPoint x: 388, startPoint y: 176, endPoint x: 324, endPoint y: 180, distance: 64.7
click at [324, 180] on div "Name [PERSON_NAME] 3/152 Name Mobile phone +61 ​ Email Email" at bounding box center [431, 173] width 248 height 171
paste input "tel"
paste input "433799992"
type input "[PHONE_NUMBER]"
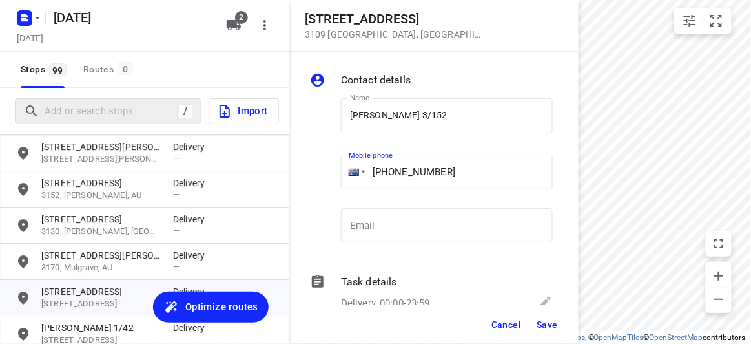
click at [549, 322] on span "Save" at bounding box center [547, 324] width 21 height 10
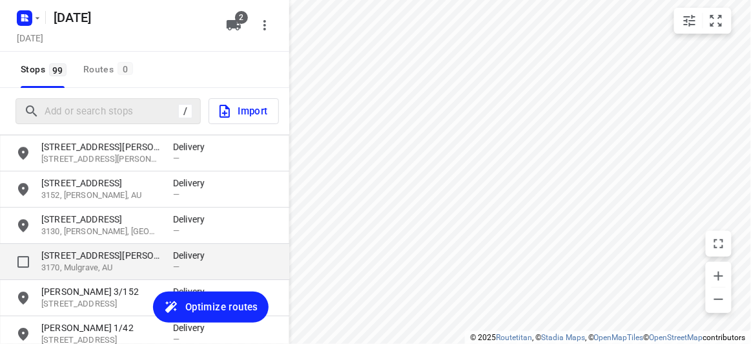
click at [119, 258] on p "[STREET_ADDRESS][PERSON_NAME]" at bounding box center [100, 255] width 119 height 13
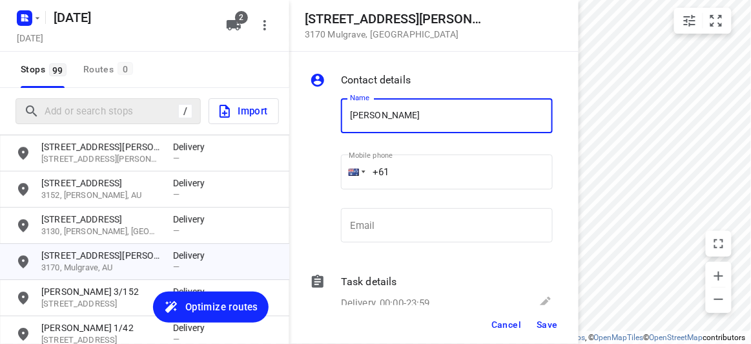
type input "[PERSON_NAME] Q 2/32"
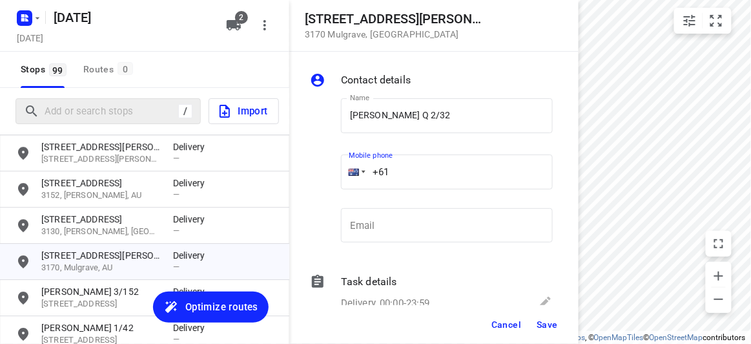
drag, startPoint x: 386, startPoint y: 171, endPoint x: 351, endPoint y: 175, distance: 35.7
click at [351, 175] on div "+61" at bounding box center [447, 171] width 212 height 35
paste input "tel"
paste input "434405244"
type input "[PHONE_NUMBER]"
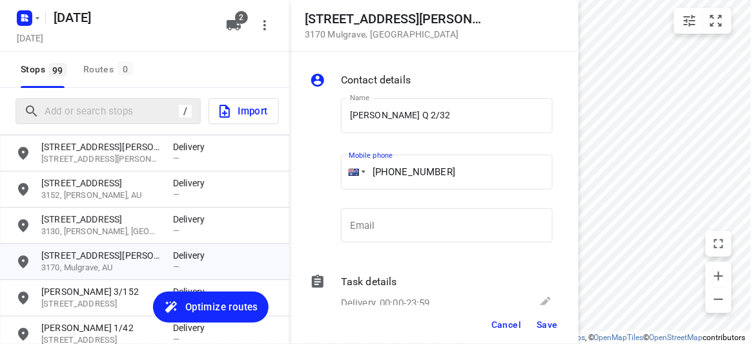
click at [547, 326] on span "Save" at bounding box center [547, 324] width 21 height 10
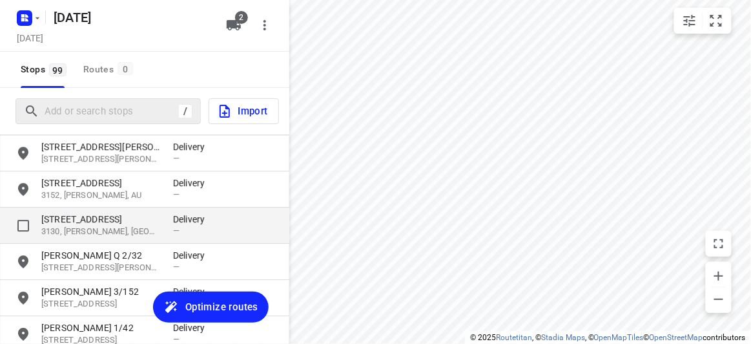
click at [93, 220] on p "[STREET_ADDRESS]" at bounding box center [100, 218] width 119 height 13
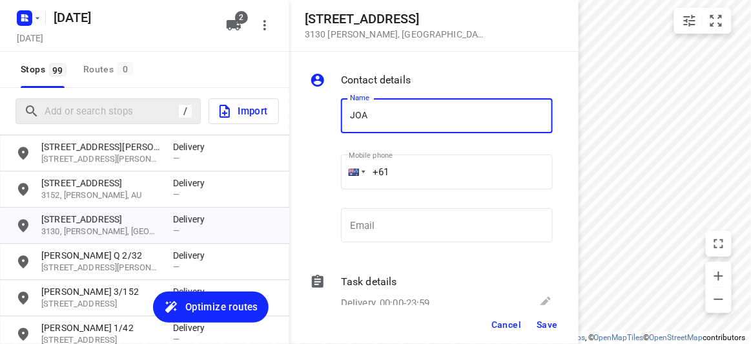
type input "[PERSON_NAME] 1/39"
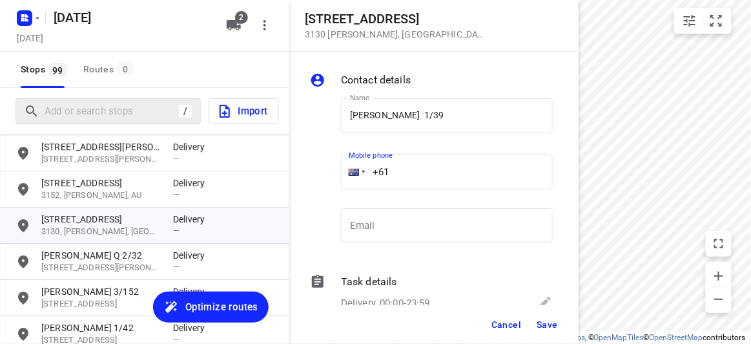
click at [409, 173] on input "+61" at bounding box center [447, 171] width 212 height 35
paste input "412999567"
type input "[PHONE_NUMBER]"
click at [549, 319] on span "Save" at bounding box center [547, 324] width 21 height 10
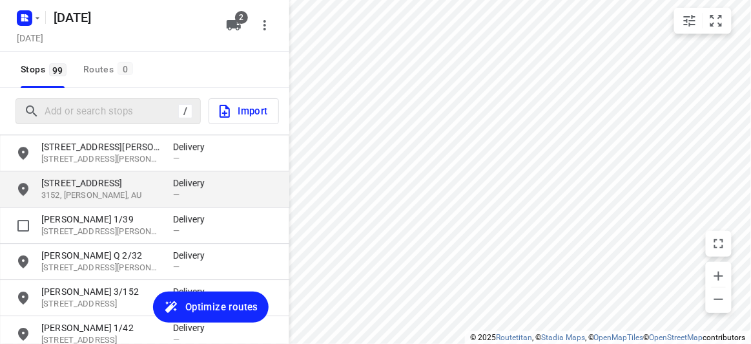
click at [76, 186] on p "[STREET_ADDRESS]" at bounding box center [100, 182] width 119 height 13
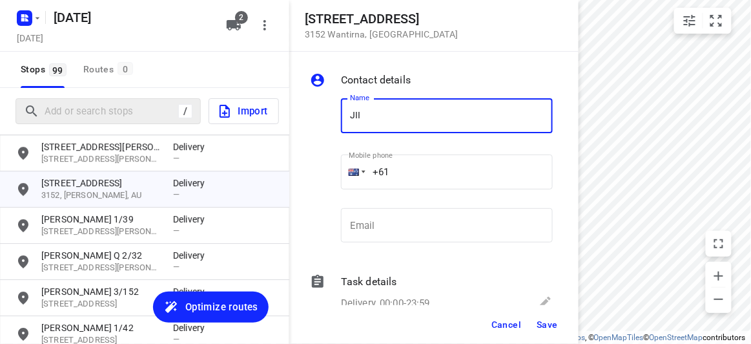
type input "JIINI NG"
click at [413, 172] on input "+61" at bounding box center [447, 171] width 212 height 35
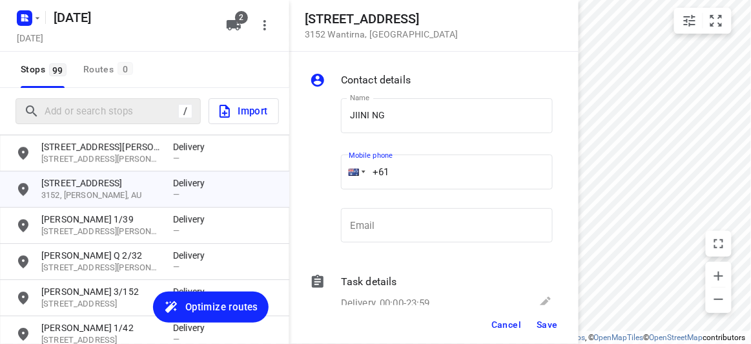
paste input "433887188"
type input "[PHONE_NUMBER]"
click at [540, 330] on button "Save" at bounding box center [548, 324] width 32 height 23
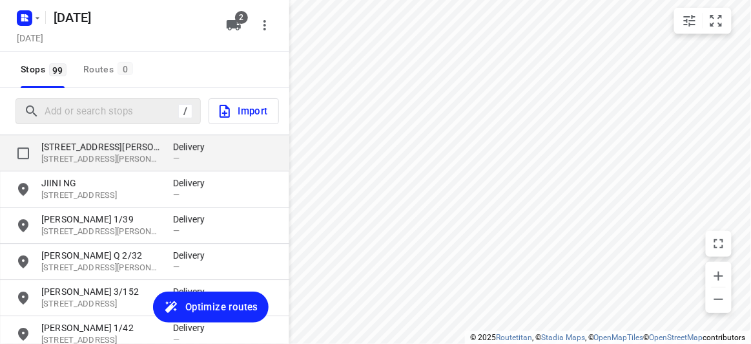
click at [88, 158] on p "[STREET_ADDRESS][PERSON_NAME][PERSON_NAME]" at bounding box center [100, 159] width 119 height 12
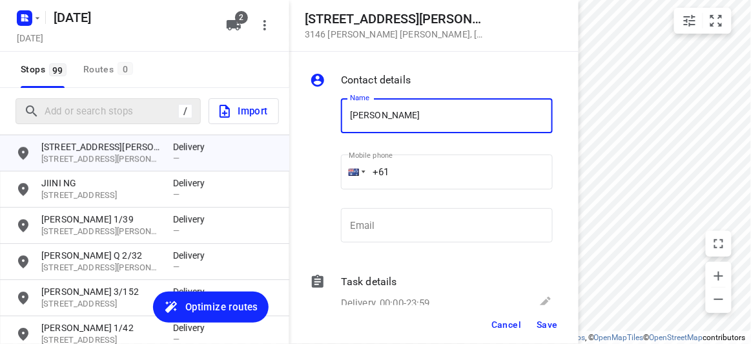
type input "[PERSON_NAME]"
drag, startPoint x: 396, startPoint y: 174, endPoint x: 419, endPoint y: 175, distance: 23.3
click at [419, 175] on input "+61" at bounding box center [447, 171] width 212 height 35
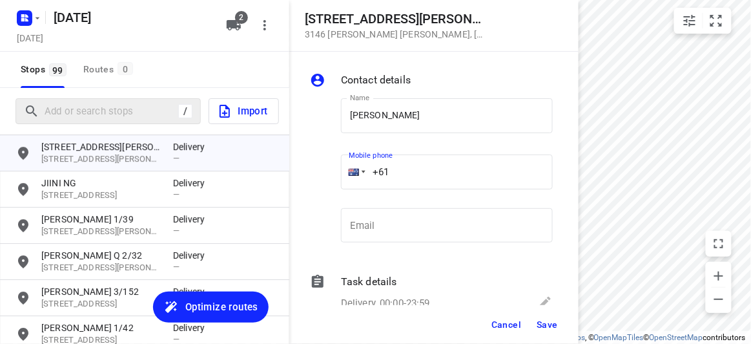
paste input "412868762"
type input "[PHONE_NUMBER]"
click at [539, 325] on span "Save" at bounding box center [547, 324] width 21 height 10
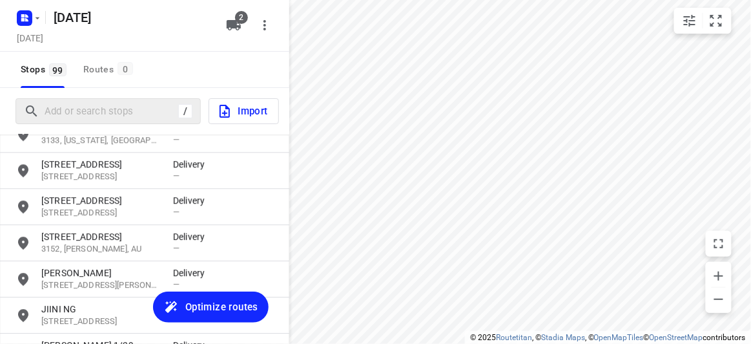
scroll to position [3176, 0]
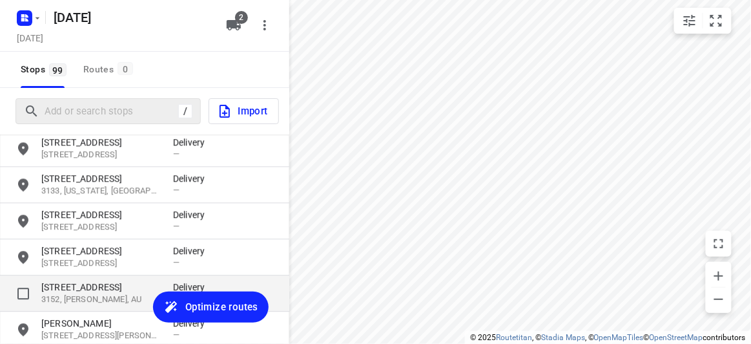
click at [79, 278] on div "[STREET_ADDRESS] Delivery —" at bounding box center [144, 293] width 289 height 36
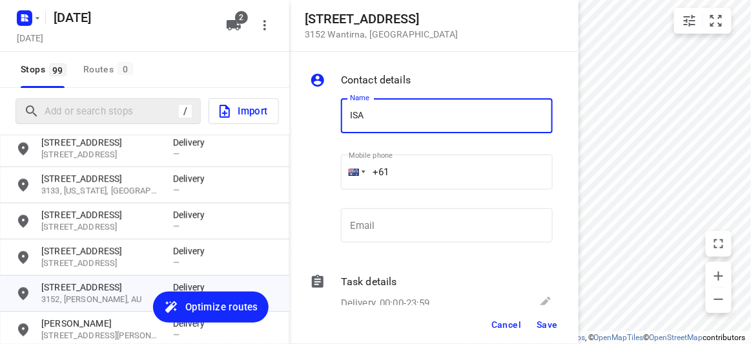
type input "[PERSON_NAME]"
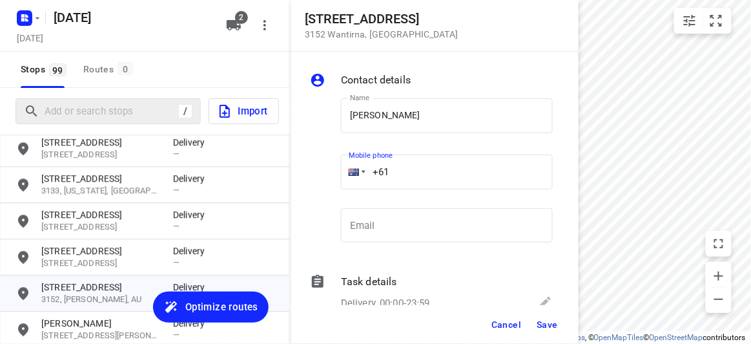
click at [391, 176] on input "+61" at bounding box center [447, 171] width 212 height 35
paste input "433807353"
type input "[PHONE_NUMBER]"
click at [549, 321] on span "Save" at bounding box center [547, 324] width 21 height 10
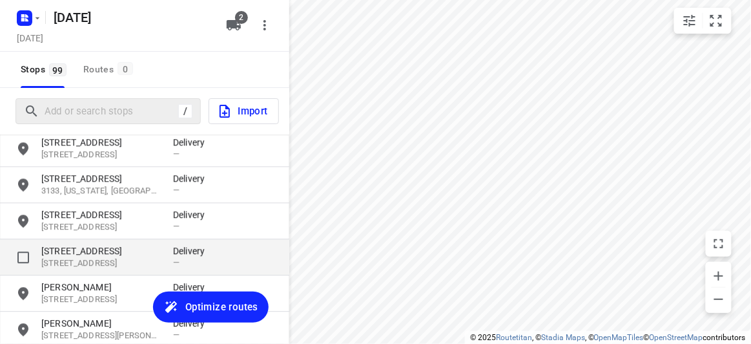
click at [92, 251] on p "[STREET_ADDRESS]" at bounding box center [100, 250] width 119 height 13
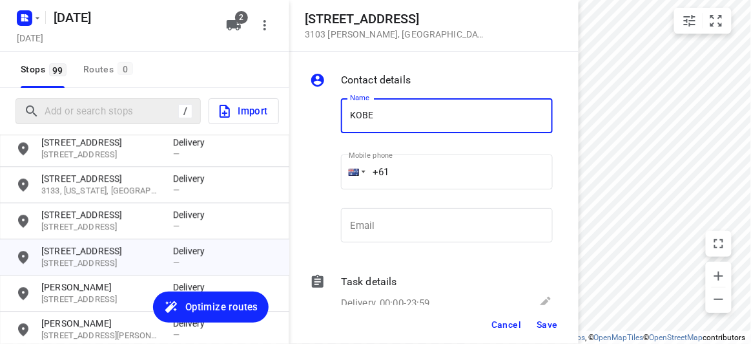
type input "KOBE"
click at [427, 167] on input "+61" at bounding box center [447, 171] width 212 height 35
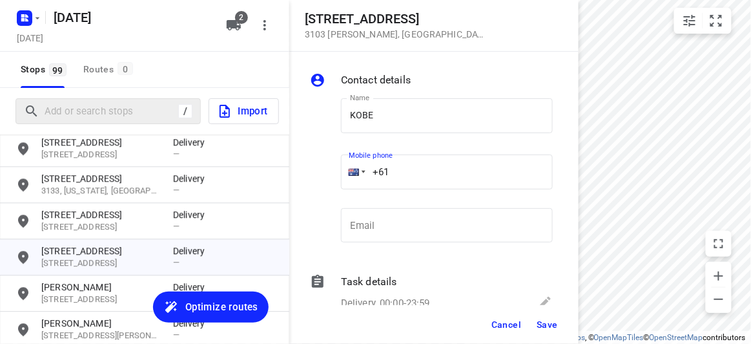
paste input "483375070"
click at [400, 173] on input "[PHONE_NUMBER]" at bounding box center [447, 171] width 212 height 35
type input "[PHONE_NUMBER]"
click at [543, 327] on span "Save" at bounding box center [547, 324] width 21 height 10
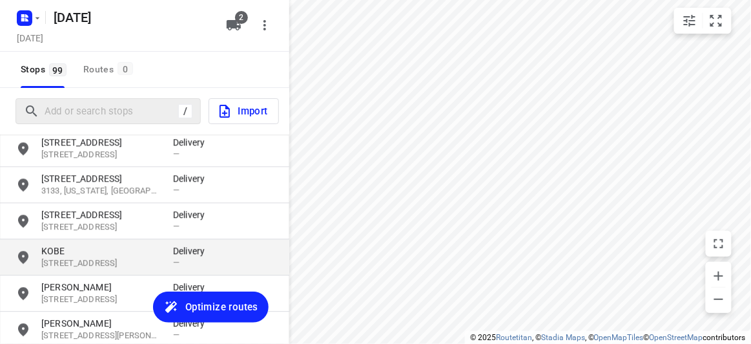
scroll to position [3058, 0]
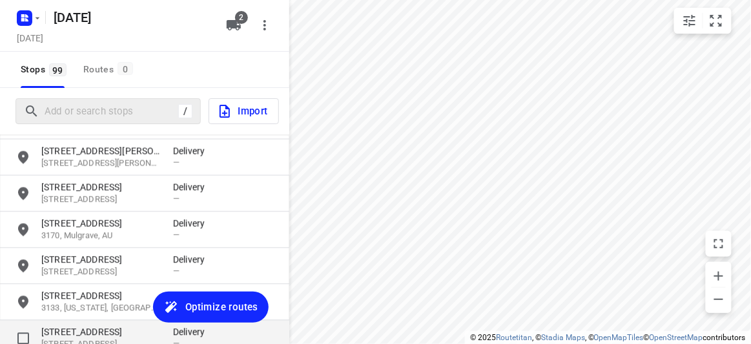
click at [67, 322] on div "[STREET_ADDRESS] Delivery —" at bounding box center [144, 338] width 289 height 36
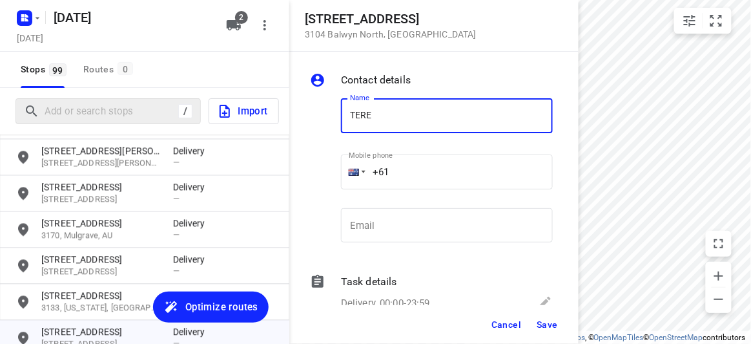
type input "[PERSON_NAME] 1/65"
click at [424, 166] on input "+61" at bounding box center [447, 171] width 212 height 35
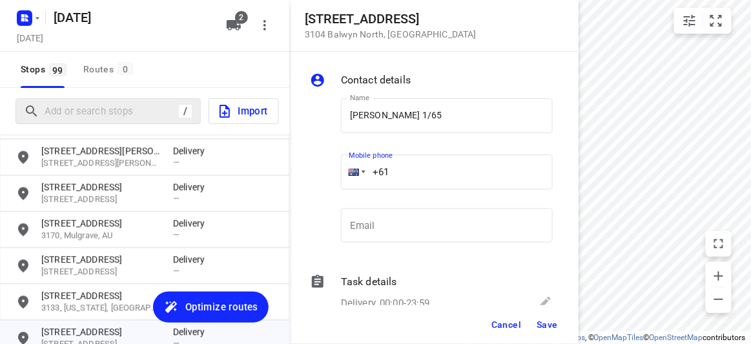
paste input "402905390"
type input "[PHONE_NUMBER]"
click at [544, 321] on span "Save" at bounding box center [547, 324] width 21 height 10
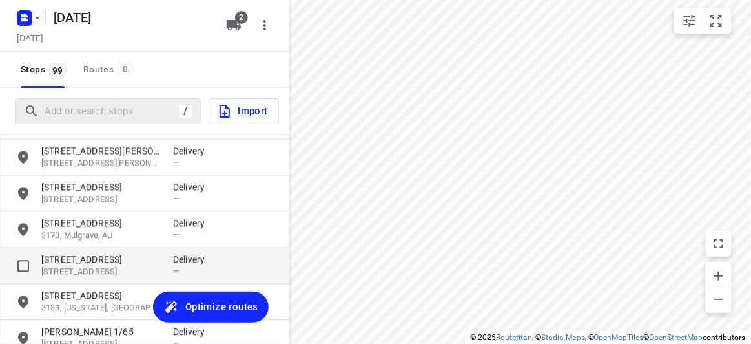
click at [130, 270] on p "[STREET_ADDRESS]" at bounding box center [100, 272] width 119 height 12
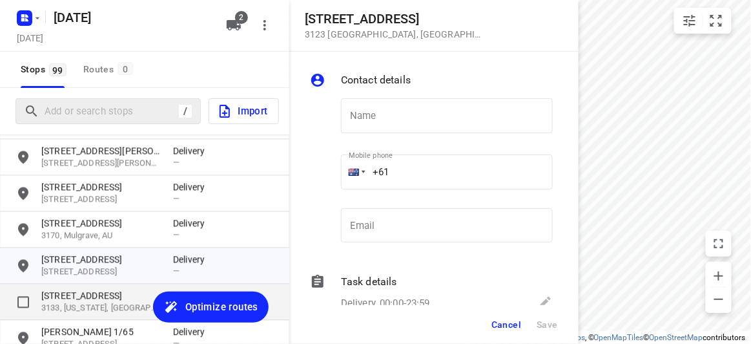
click at [119, 294] on p "[STREET_ADDRESS]" at bounding box center [100, 295] width 119 height 13
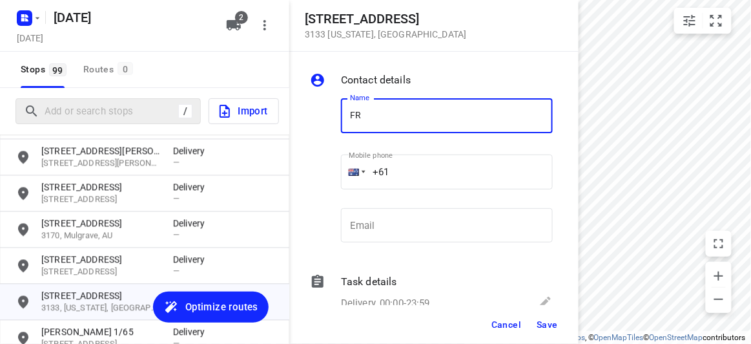
type input "[PERSON_NAME]"
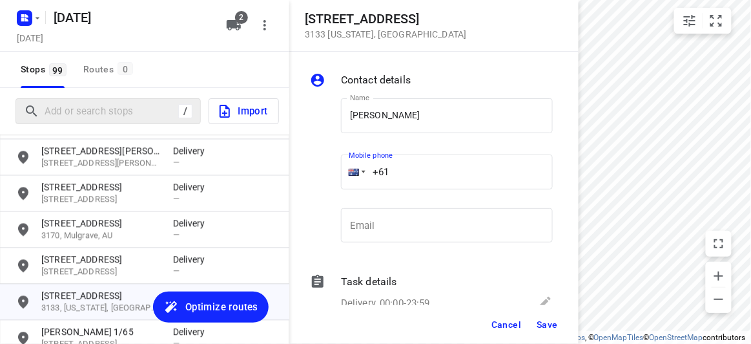
drag, startPoint x: 396, startPoint y: 166, endPoint x: 415, endPoint y: 174, distance: 20.9
click at [415, 174] on input "+61" at bounding box center [447, 171] width 212 height 35
paste input "404640992"
type input "[PHONE_NUMBER]"
click at [540, 327] on span "Save" at bounding box center [547, 324] width 21 height 10
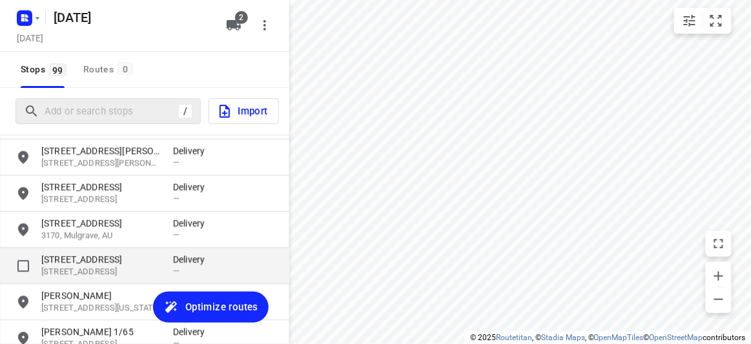
click at [78, 258] on p "[STREET_ADDRESS]" at bounding box center [100, 259] width 119 height 13
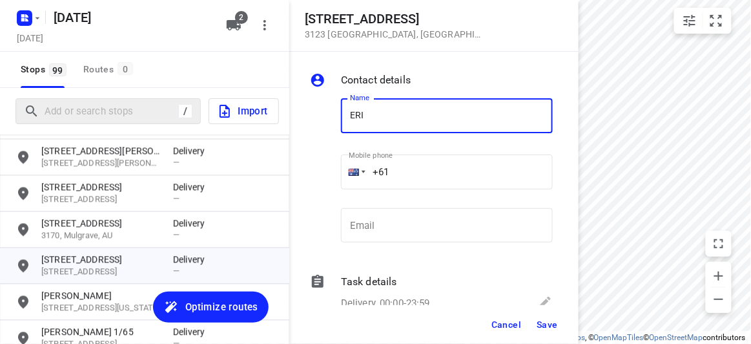
type input "[PERSON_NAME]"
click at [402, 169] on input "+61" at bounding box center [447, 171] width 212 height 35
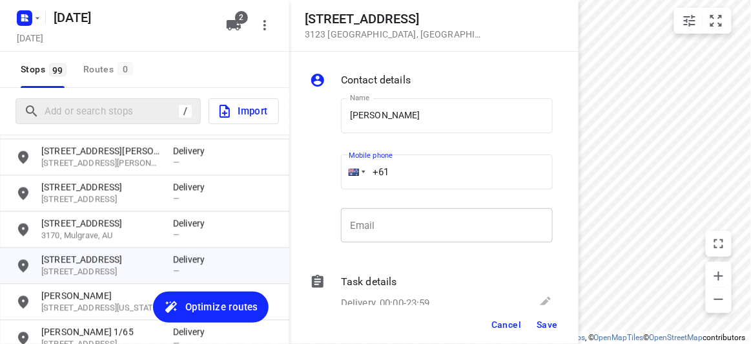
paste input "488888282"
type input "[PHONE_NUMBER]"
click at [544, 321] on span "Save" at bounding box center [547, 324] width 21 height 10
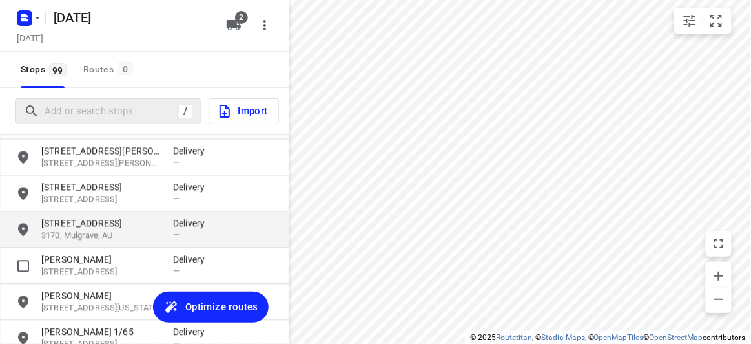
drag, startPoint x: 99, startPoint y: 234, endPoint x: 90, endPoint y: 230, distance: 9.2
click at [98, 233] on p "3170, Mulgrave, AU" at bounding box center [100, 236] width 119 height 12
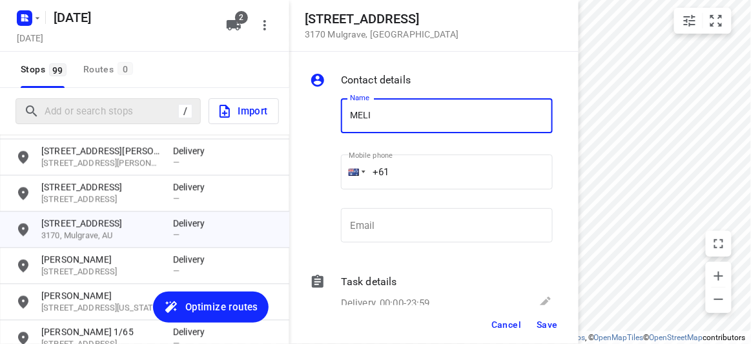
type input "[PERSON_NAME]"
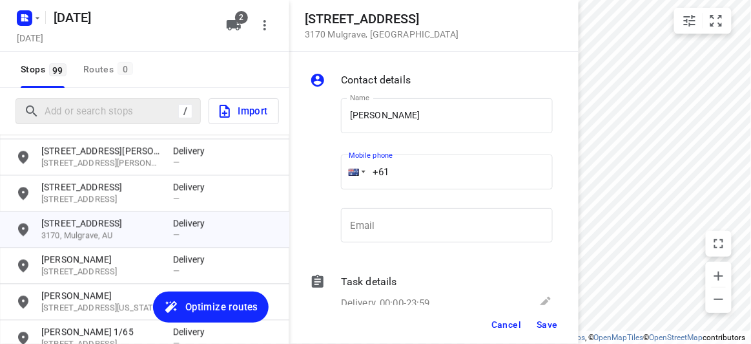
click at [406, 172] on input "+61" at bounding box center [447, 171] width 212 height 35
paste input "434851126"
type input "[PHONE_NUMBER]"
click at [548, 328] on span "Save" at bounding box center [547, 324] width 21 height 10
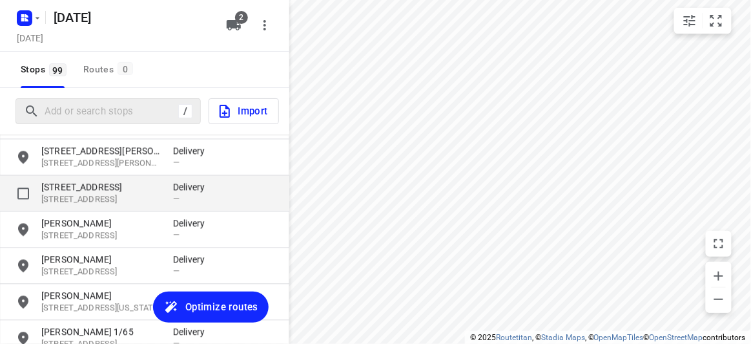
click at [90, 195] on p "[STREET_ADDRESS]" at bounding box center [100, 200] width 119 height 12
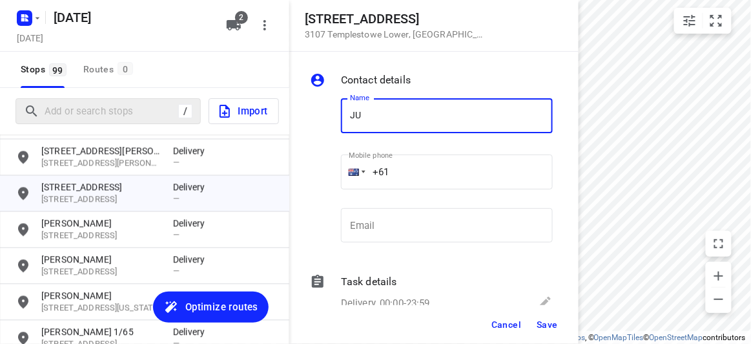
type input "[PERSON_NAME] 2/5"
click at [422, 164] on input "+61" at bounding box center [447, 171] width 212 height 35
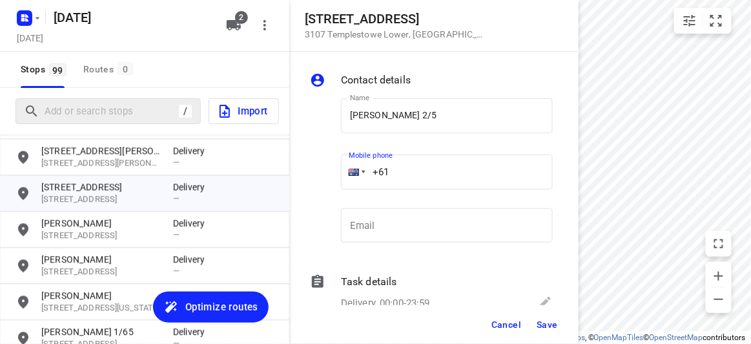
paste input "432208299"
type input "[PHONE_NUMBER]"
click at [541, 326] on span "Save" at bounding box center [547, 324] width 21 height 10
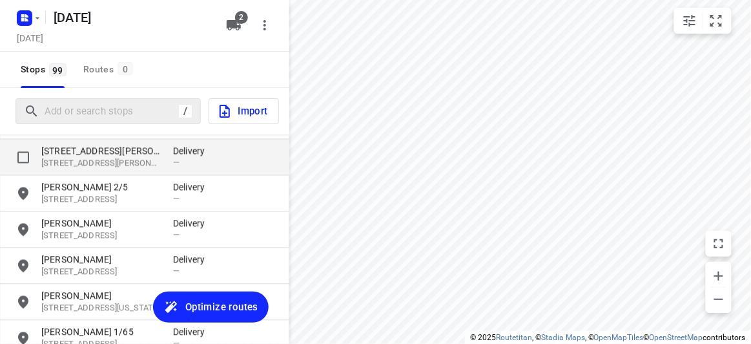
click at [78, 150] on p "[STREET_ADDRESS][PERSON_NAME]" at bounding box center [100, 151] width 119 height 13
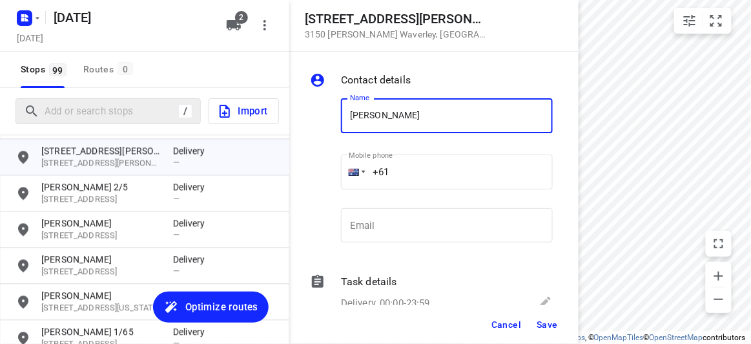
type input "[PERSON_NAME] 17/2-4"
drag, startPoint x: 388, startPoint y: 143, endPoint x: 414, endPoint y: 164, distance: 33.5
click at [414, 164] on input "+61" at bounding box center [447, 171] width 212 height 35
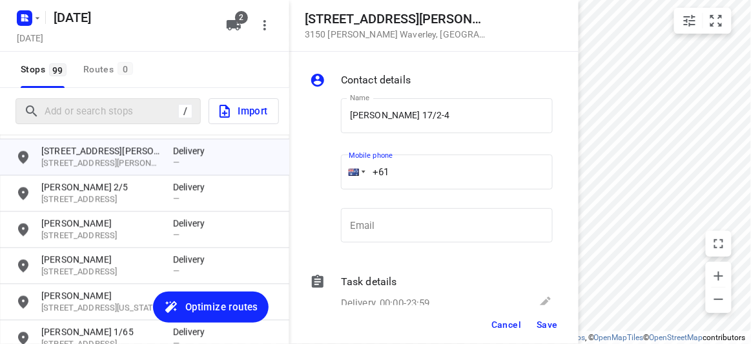
paste input "411136655"
type input "[PHONE_NUMBER]"
click at [545, 322] on span "Save" at bounding box center [547, 324] width 21 height 10
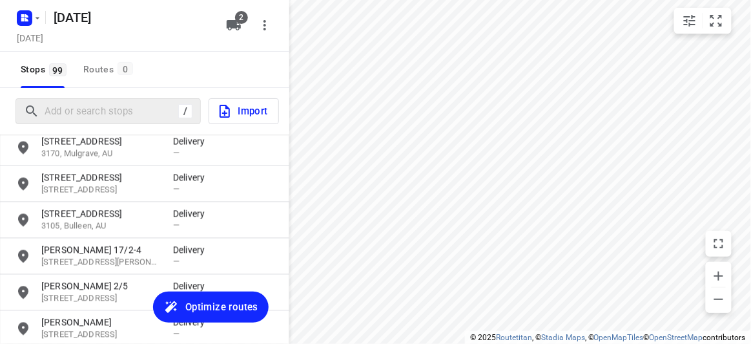
scroll to position [2941, 0]
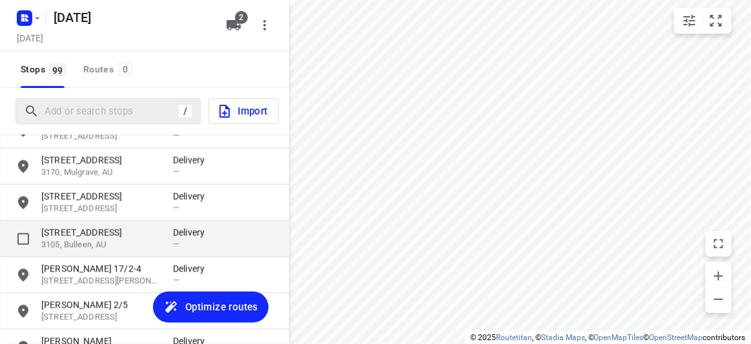
click at [125, 226] on p "[STREET_ADDRESS]" at bounding box center [100, 232] width 119 height 13
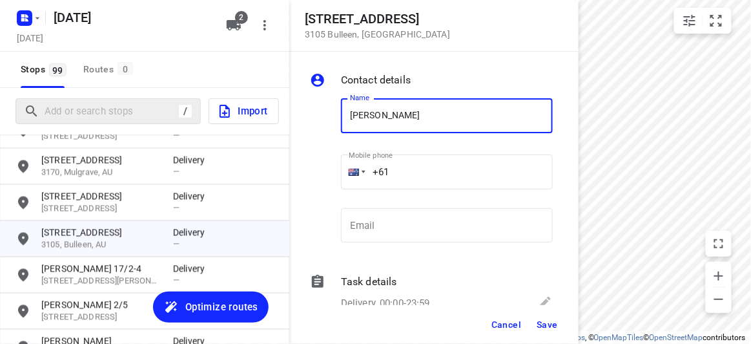
type input "[PERSON_NAME]"
click at [402, 173] on input "+61" at bounding box center [447, 171] width 212 height 35
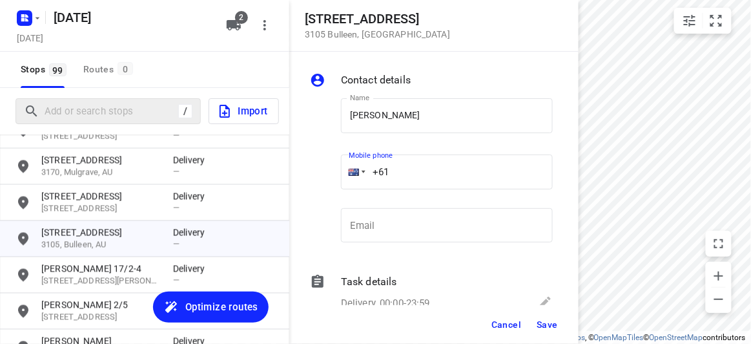
paste input "423810764"
type input "[PHONE_NUMBER]"
click at [542, 325] on span "Save" at bounding box center [547, 324] width 21 height 10
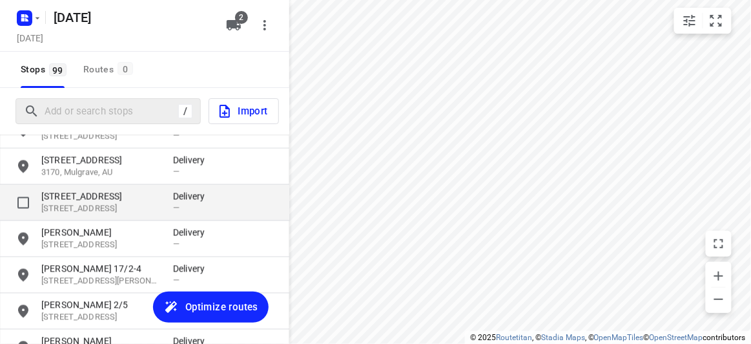
click at [91, 190] on p "[STREET_ADDRESS]" at bounding box center [100, 196] width 119 height 13
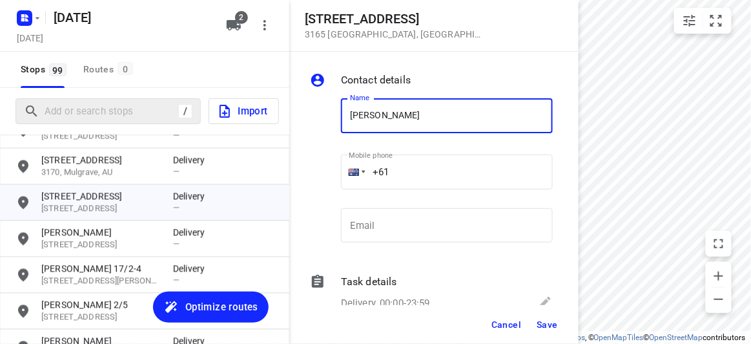
type input "[PERSON_NAME]"
click at [403, 172] on input "+61" at bounding box center [447, 171] width 212 height 35
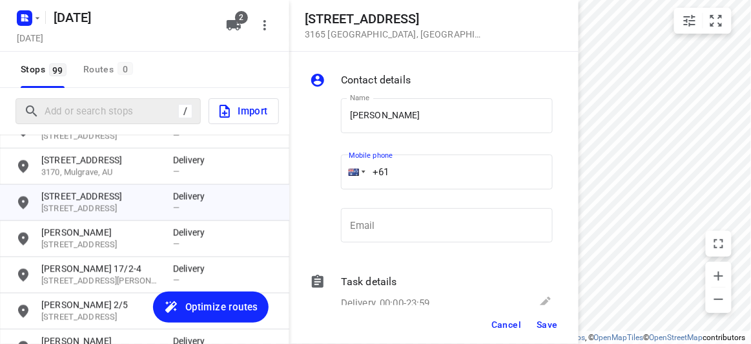
paste input "411721699"
type input "[PHONE_NUMBER]"
click at [546, 317] on button "Save" at bounding box center [548, 324] width 32 height 23
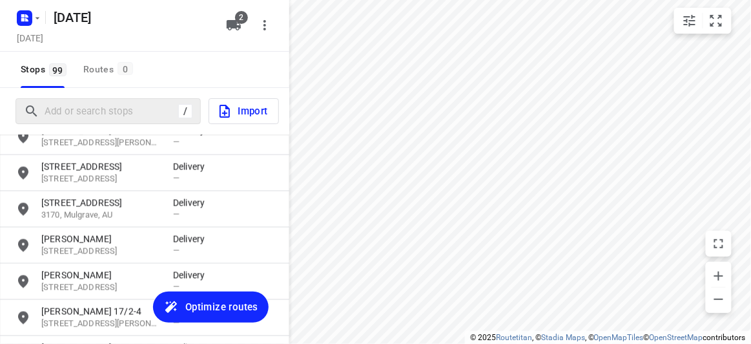
scroll to position [2882, 0]
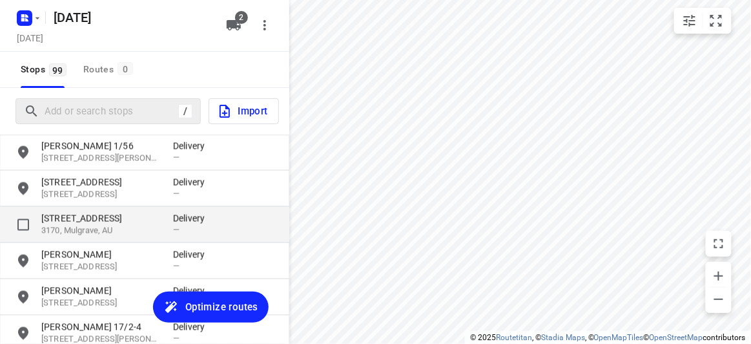
click at [98, 230] on p "3170, Mulgrave, AU" at bounding box center [100, 231] width 119 height 12
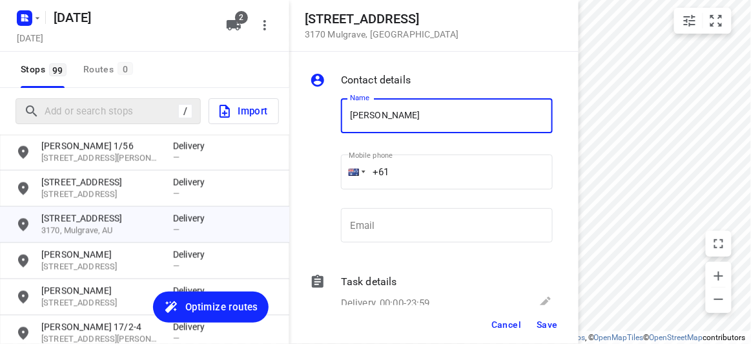
type input "[PERSON_NAME]"
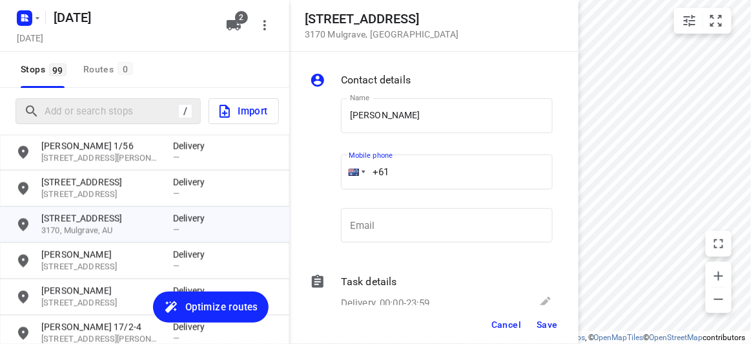
drag, startPoint x: 471, startPoint y: 131, endPoint x: 419, endPoint y: 164, distance: 61.3
click at [419, 164] on input "+61" at bounding box center [447, 171] width 212 height 35
paste input "422264797"
type input "[PHONE_NUMBER]"
click at [533, 313] on div "Cancel Save" at bounding box center [433, 324] width 289 height 39
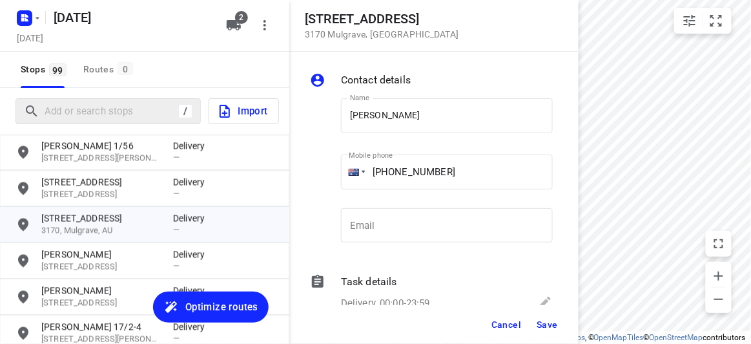
click at [536, 322] on button "Save" at bounding box center [548, 324] width 32 height 23
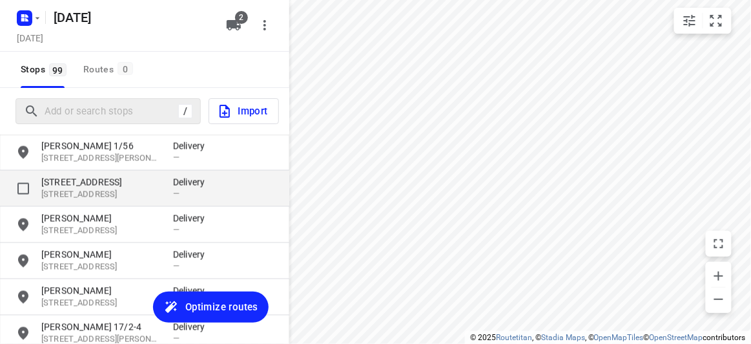
click at [74, 189] on p "[STREET_ADDRESS]" at bounding box center [100, 195] width 119 height 12
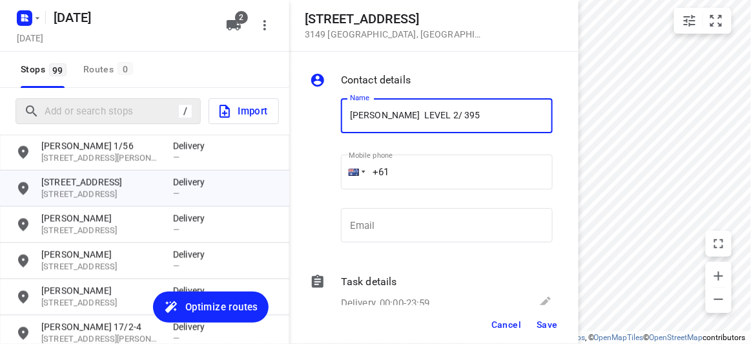
type input "[PERSON_NAME] LEVEL 2/ 395"
click at [449, 175] on input "+61" at bounding box center [447, 171] width 212 height 35
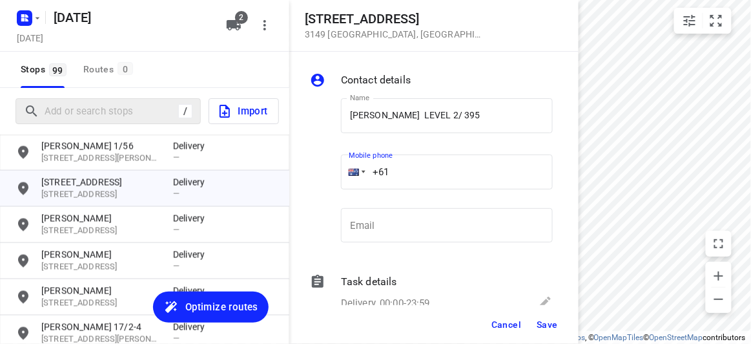
paste input "433551011"
type input "[PHONE_NUMBER]"
click at [543, 322] on span "Save" at bounding box center [547, 324] width 21 height 10
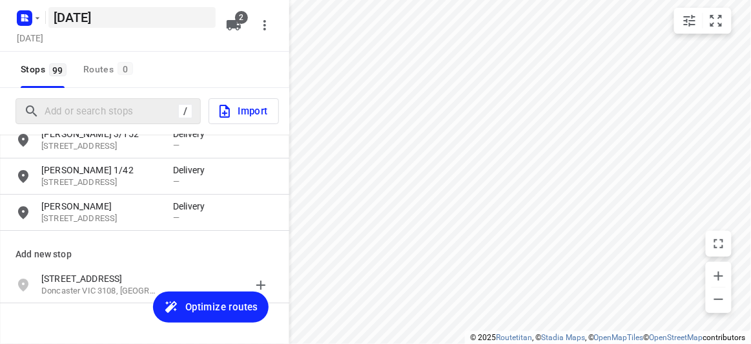
scroll to position [3528, 0]
